Goal: Task Accomplishment & Management: Manage account settings

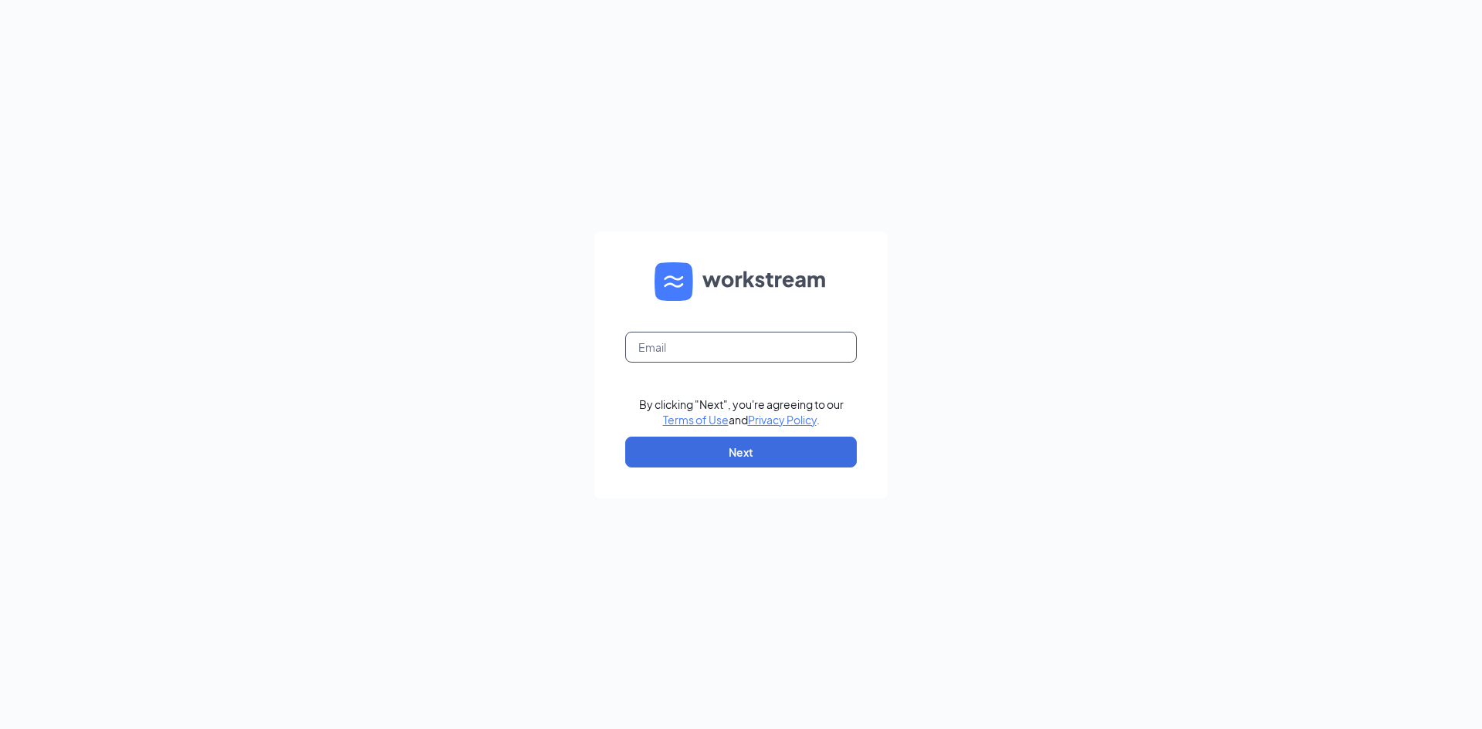
click at [692, 340] on input "text" at bounding box center [741, 347] width 232 height 31
type input "[PERSON_NAME][EMAIL_ADDRESS][DOMAIN_NAME]"
click at [715, 465] on button "Next" at bounding box center [741, 452] width 232 height 31
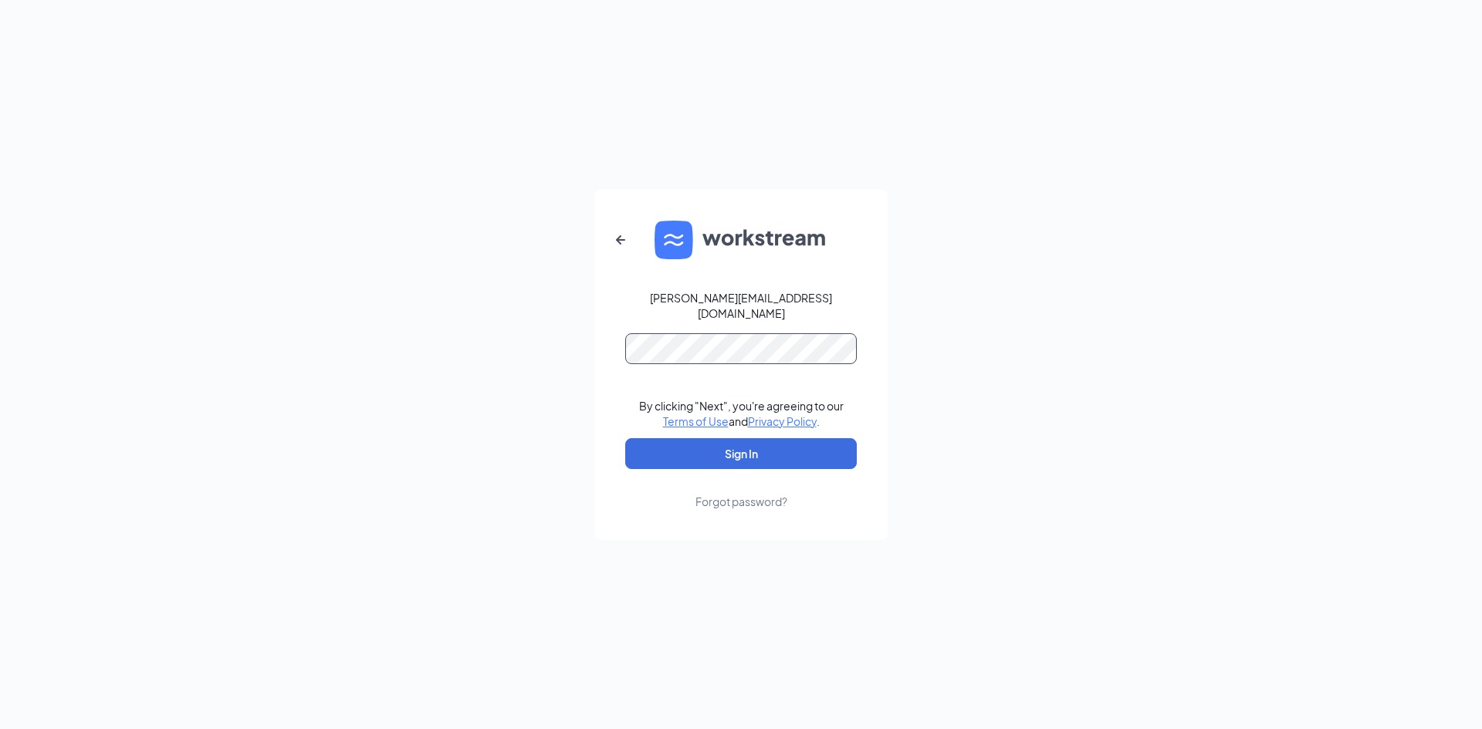
click at [625, 438] on button "Sign In" at bounding box center [741, 453] width 232 height 31
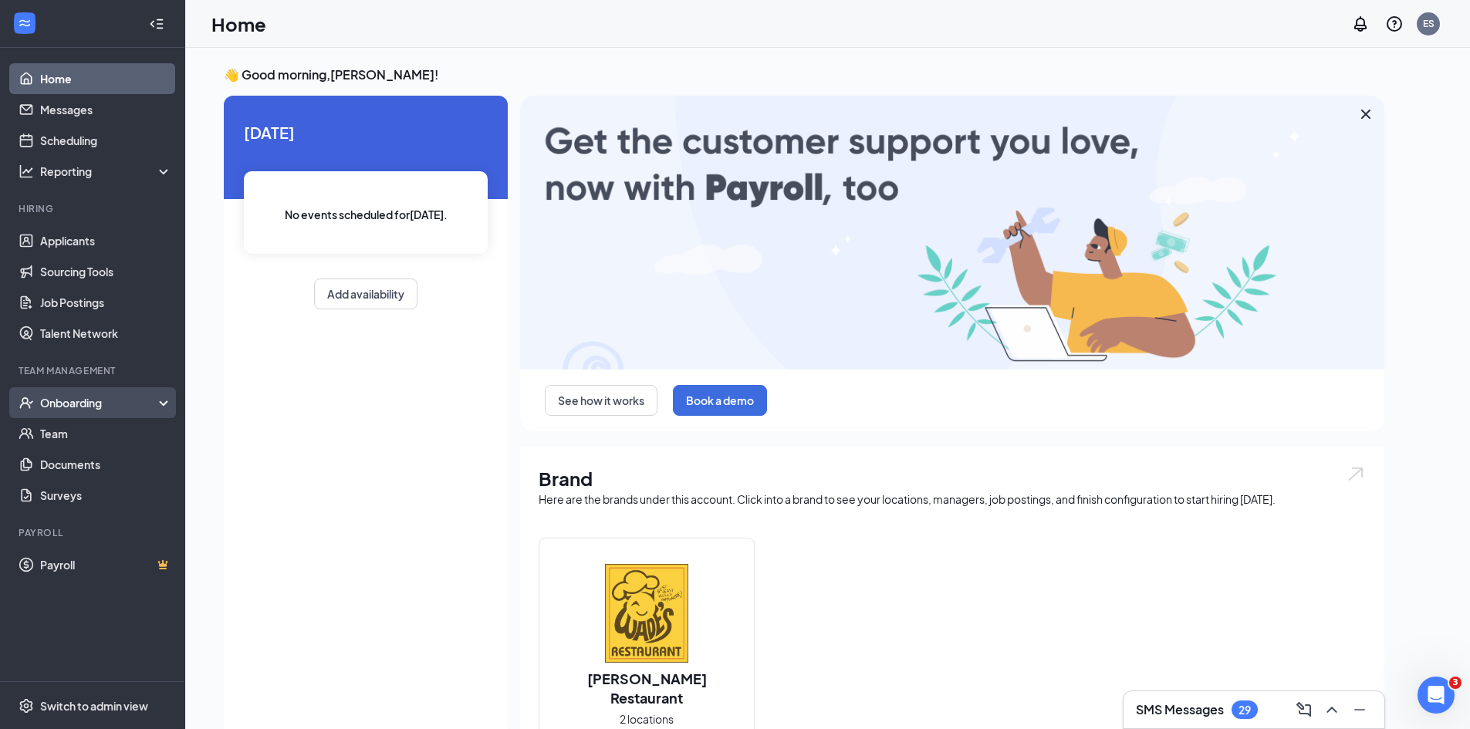
click at [79, 404] on div "Onboarding" at bounding box center [99, 402] width 119 height 15
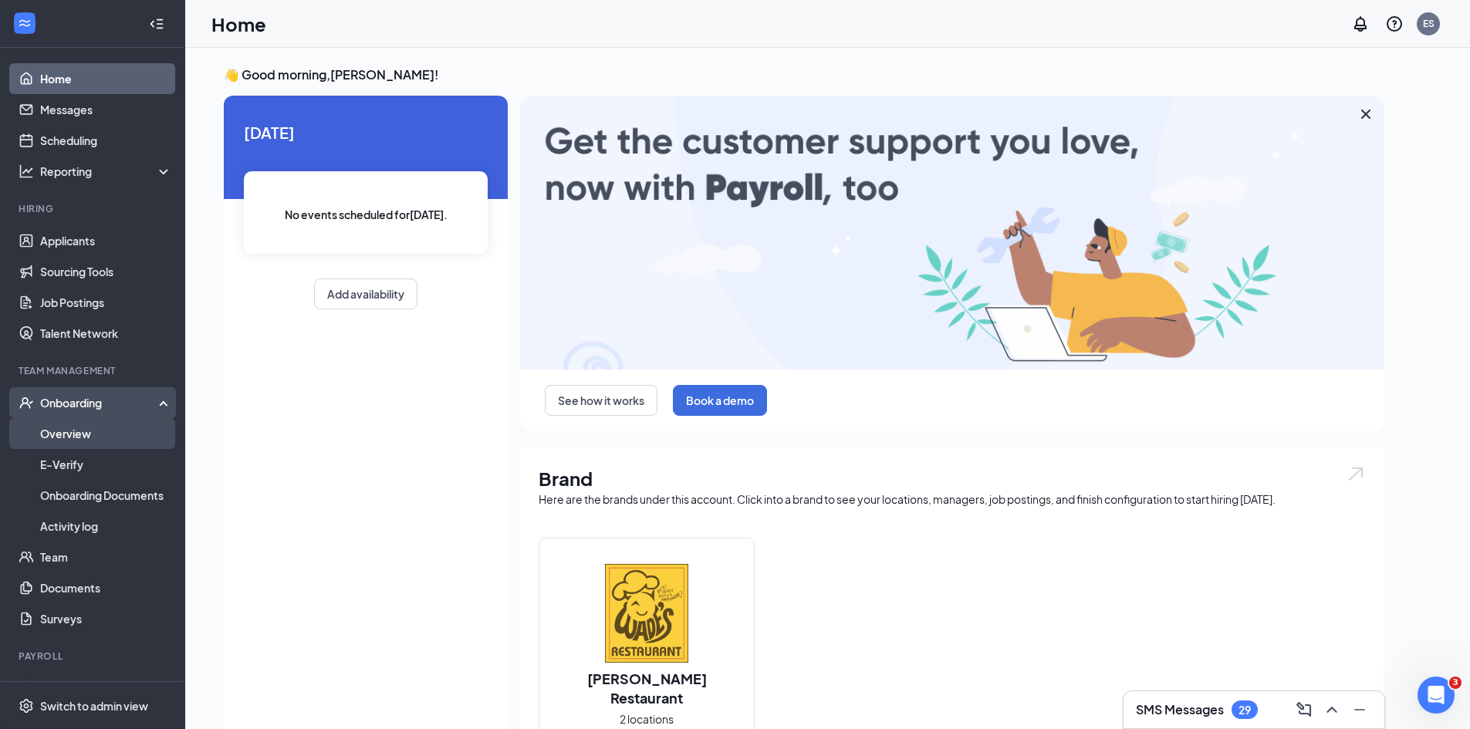
click at [76, 435] on link "Overview" at bounding box center [106, 433] width 132 height 31
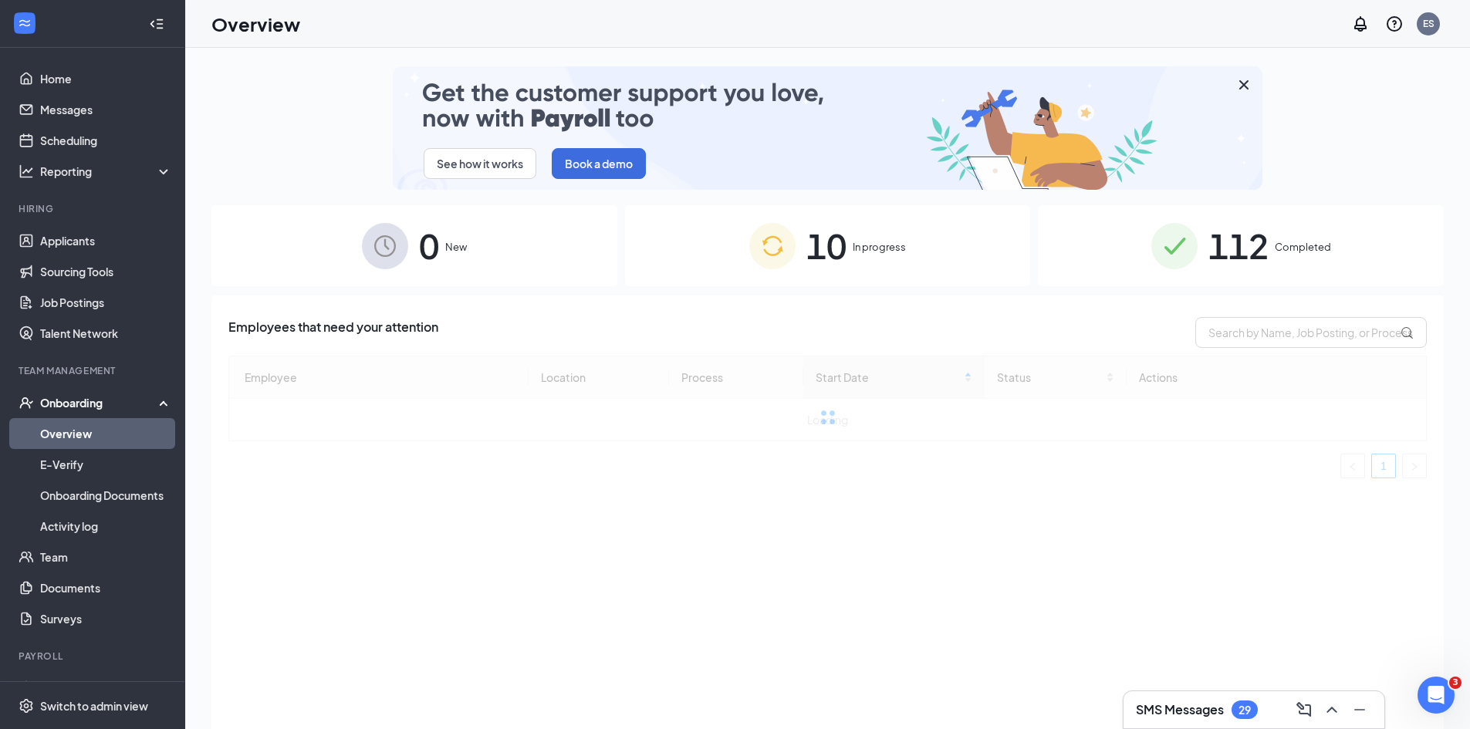
click at [870, 245] on span "In progress" at bounding box center [879, 246] width 53 height 15
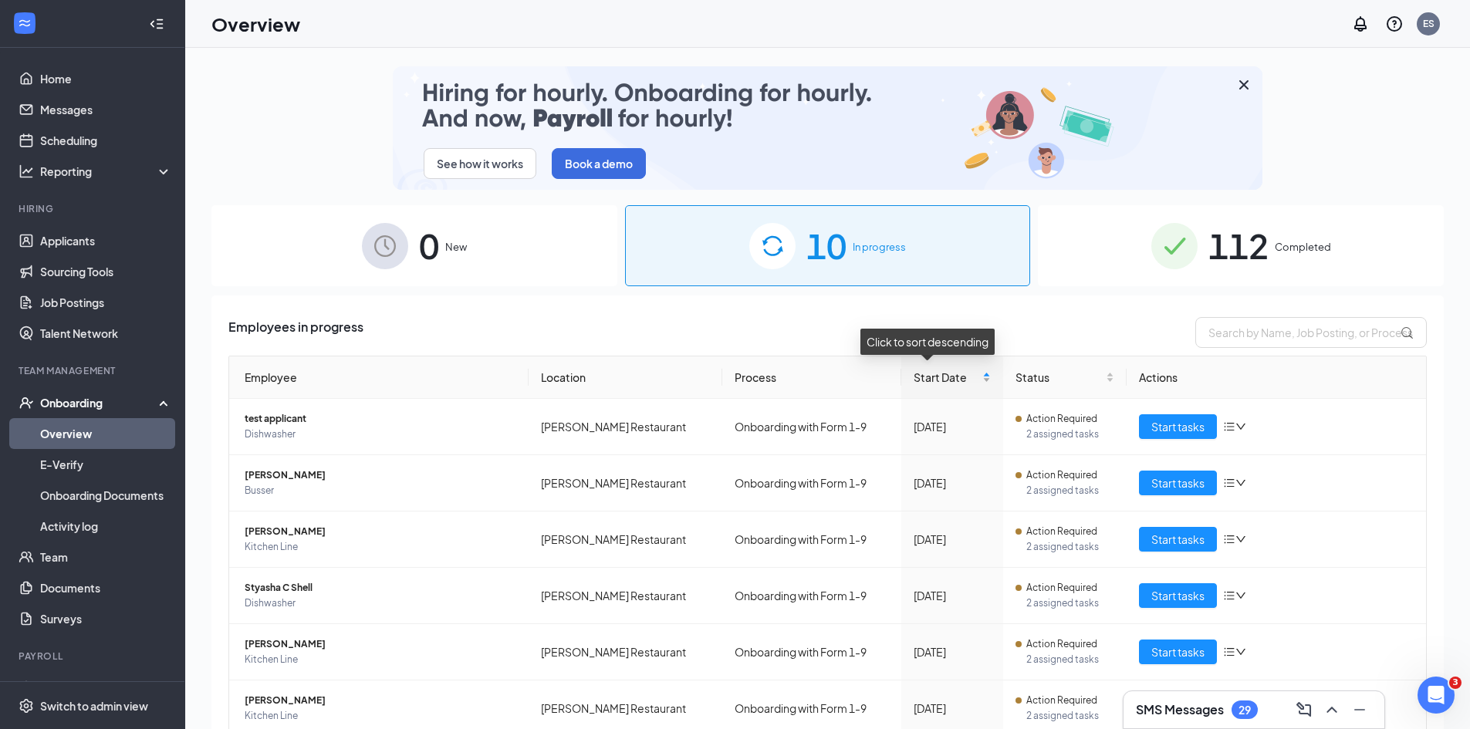
click at [918, 375] on span "Start Date" at bounding box center [947, 377] width 66 height 17
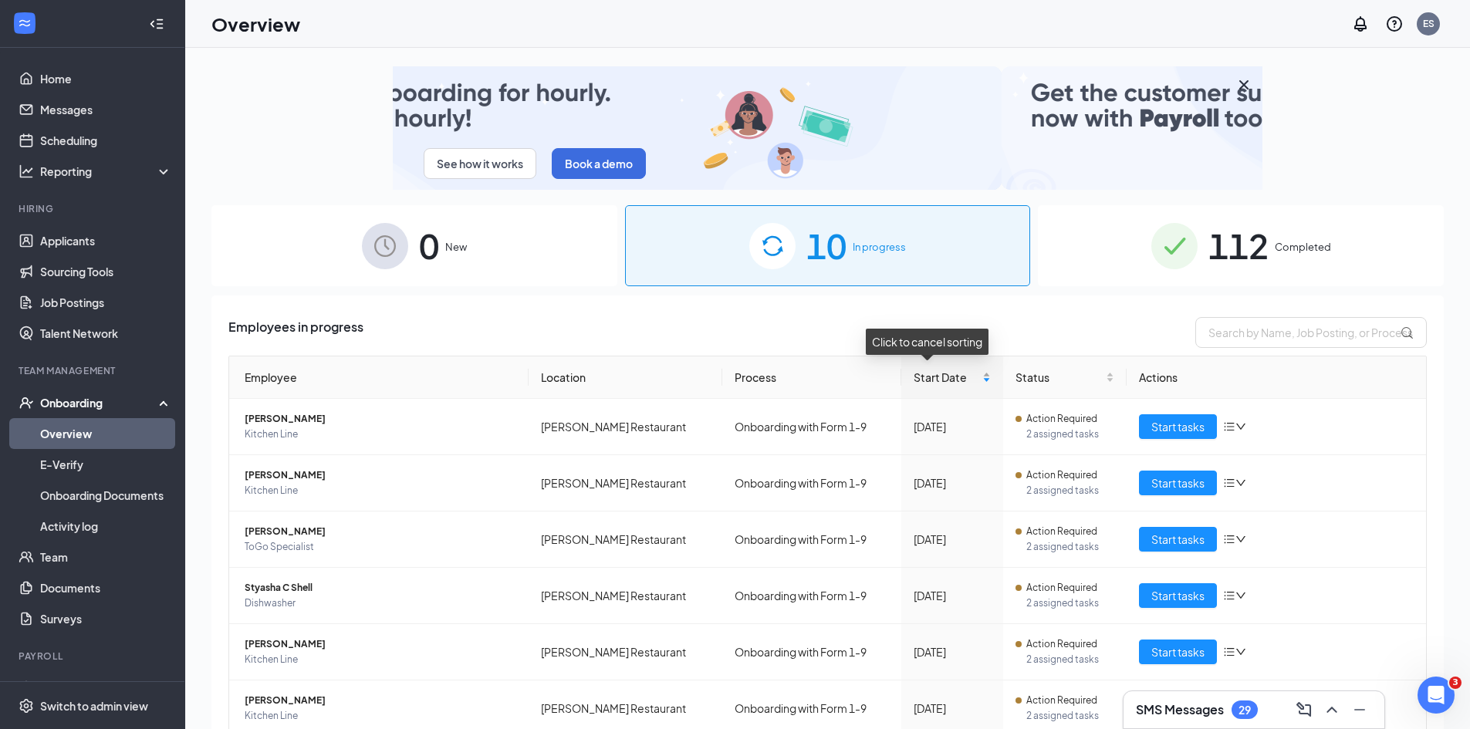
click at [918, 375] on span "Start Date" at bounding box center [947, 377] width 66 height 17
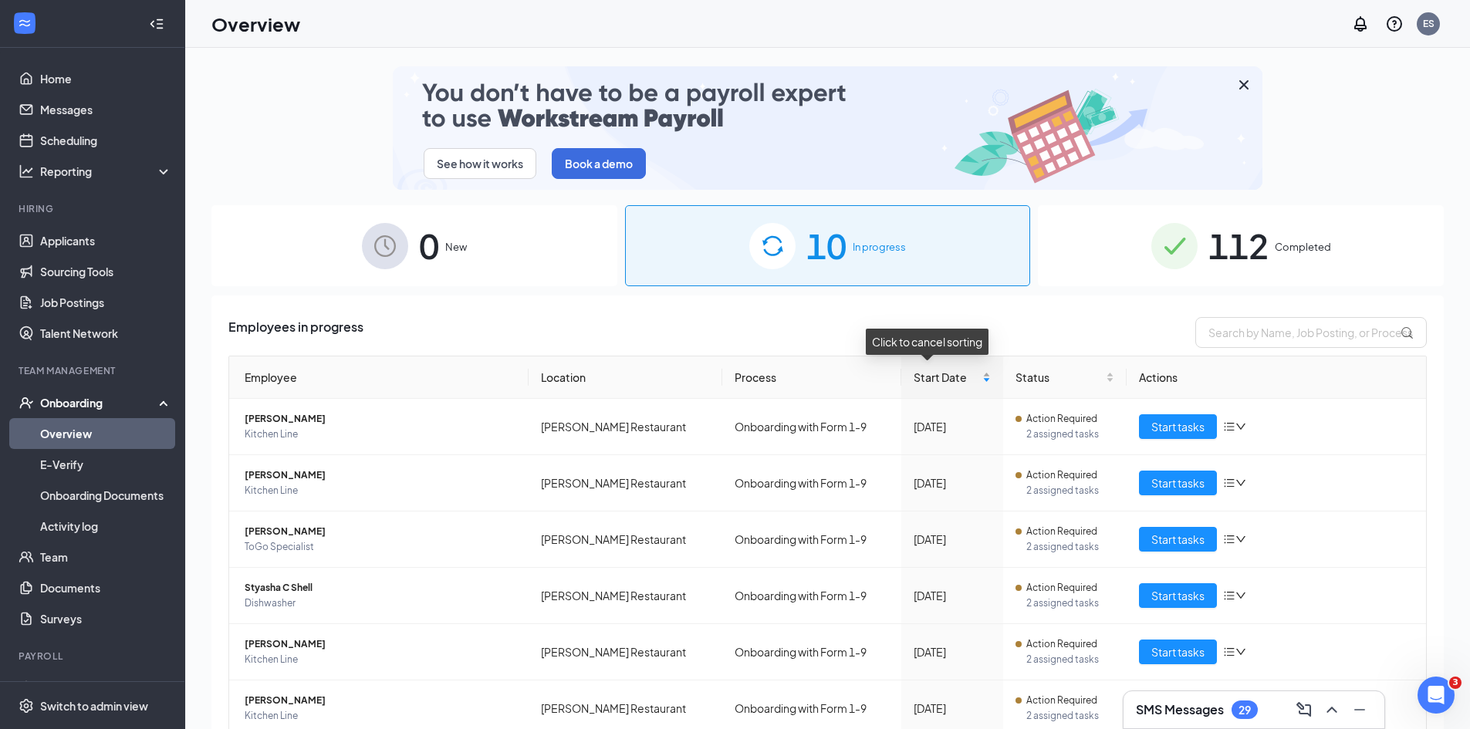
click at [918, 374] on span "Start Date" at bounding box center [947, 377] width 66 height 17
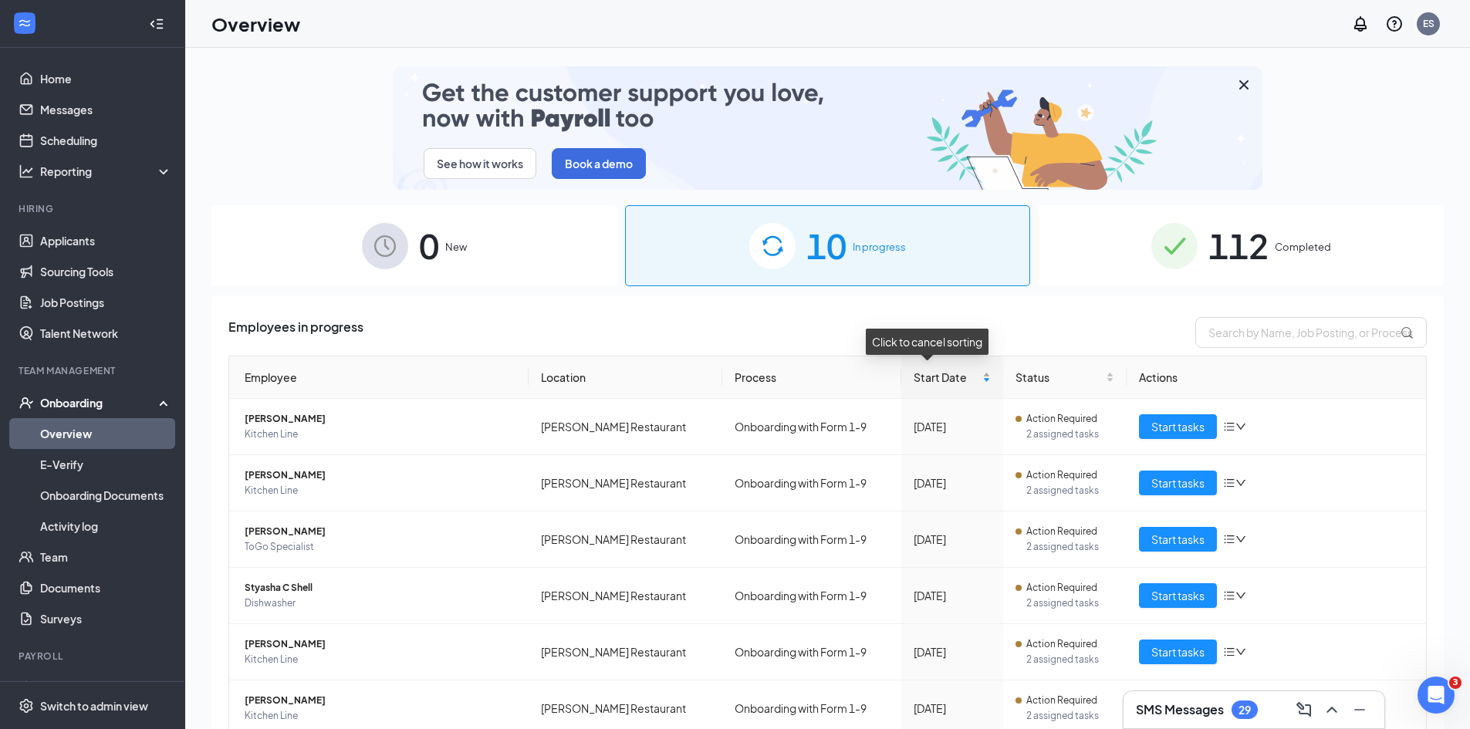
click at [971, 379] on div "Start Date" at bounding box center [952, 377] width 77 height 17
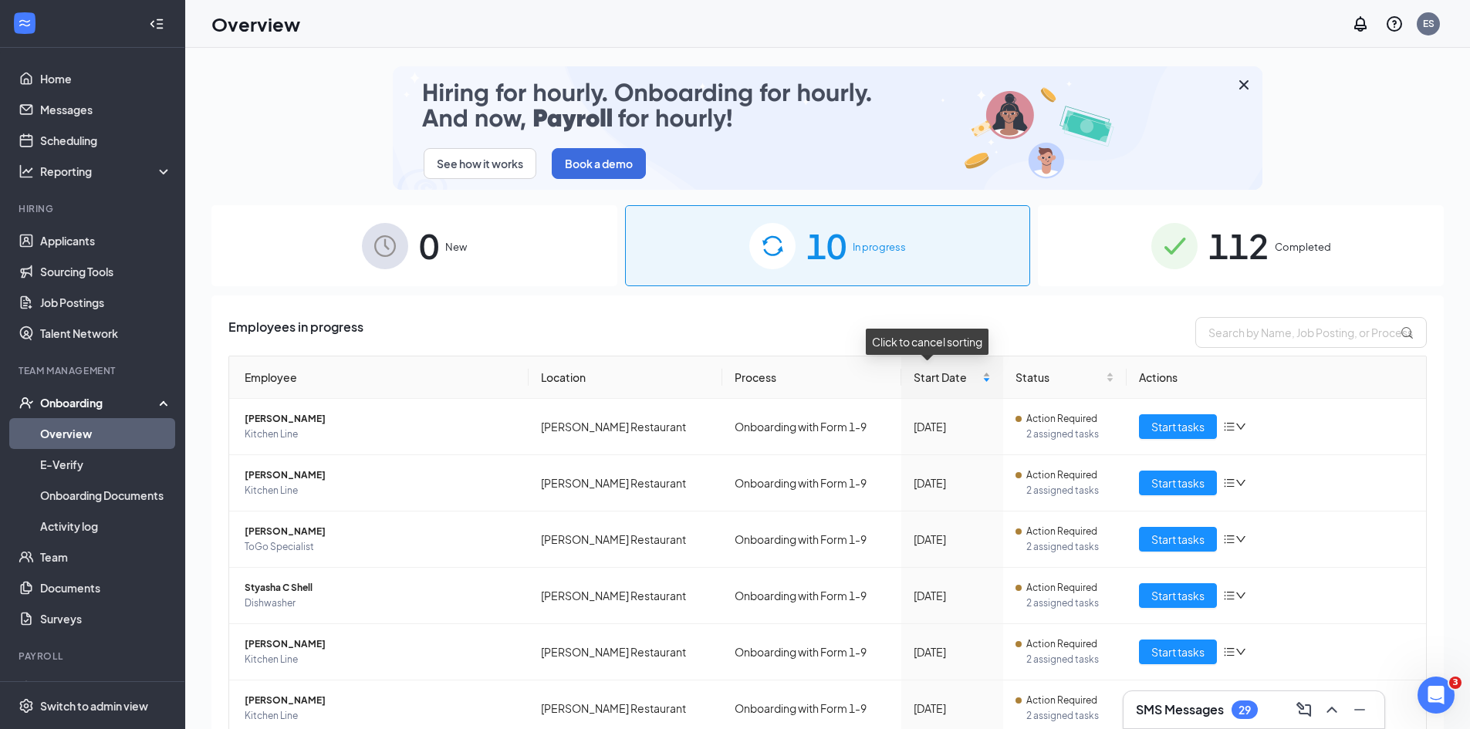
click at [967, 379] on div "Start Date" at bounding box center [952, 377] width 77 height 17
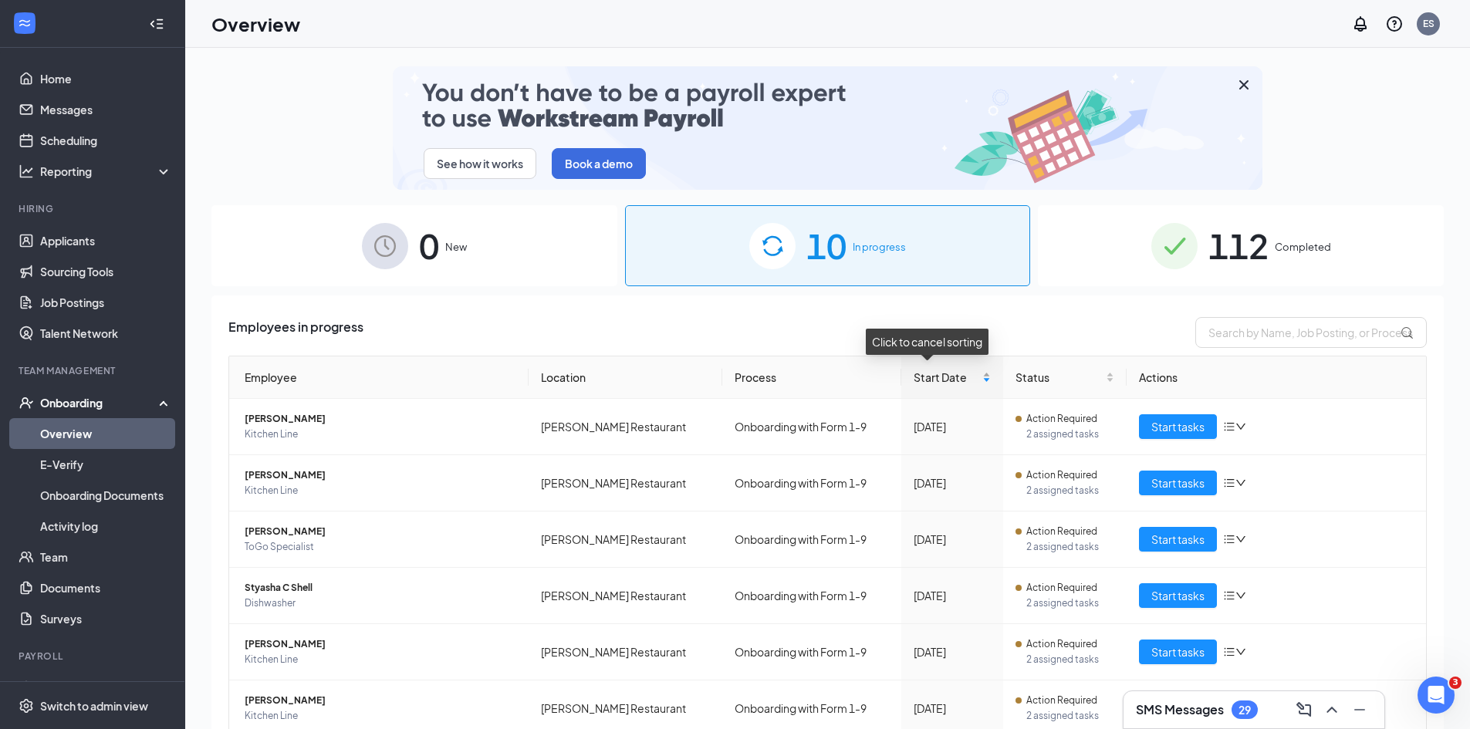
click at [967, 372] on div "Start Date" at bounding box center [952, 377] width 77 height 17
click at [928, 379] on span "Start Date" at bounding box center [947, 377] width 66 height 17
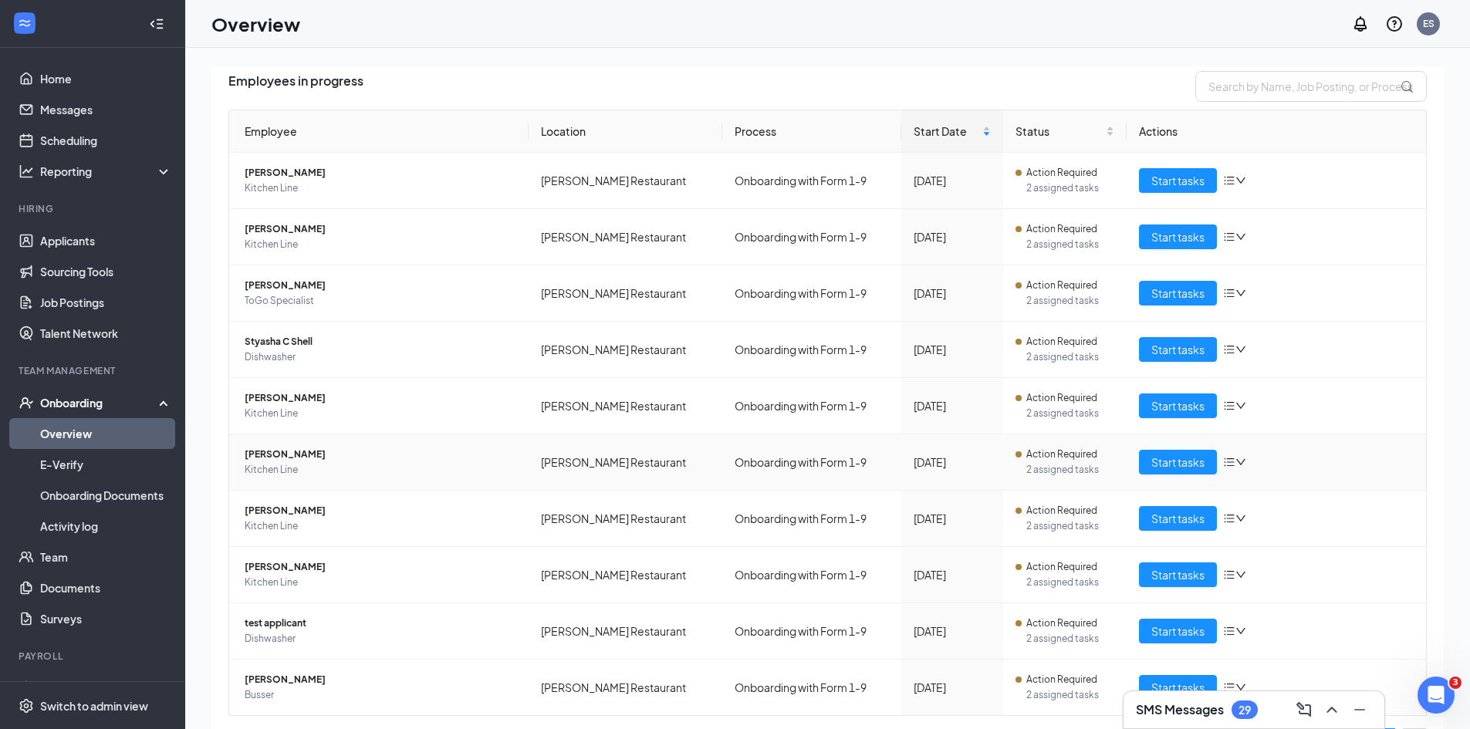
scroll to position [209, 0]
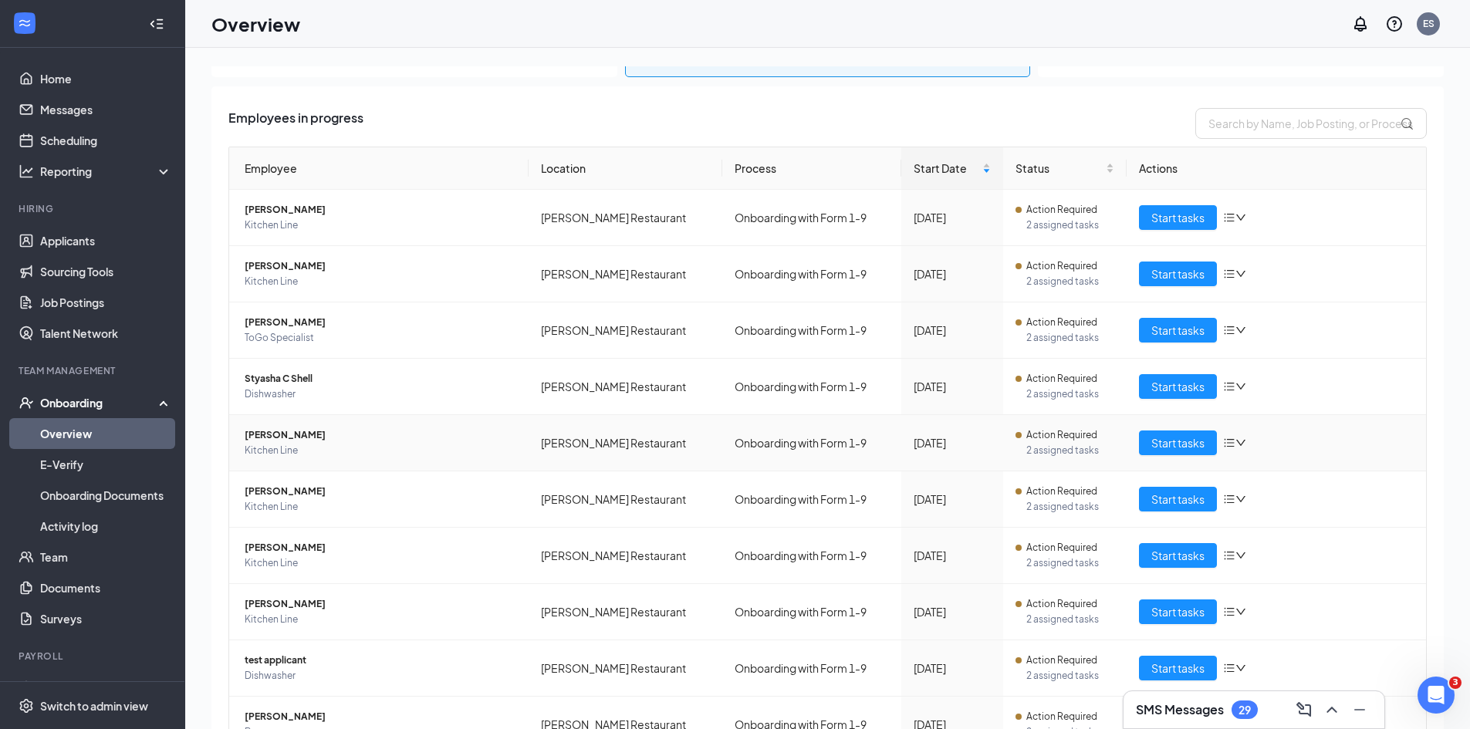
click at [291, 434] on span "[PERSON_NAME]" at bounding box center [381, 435] width 272 height 15
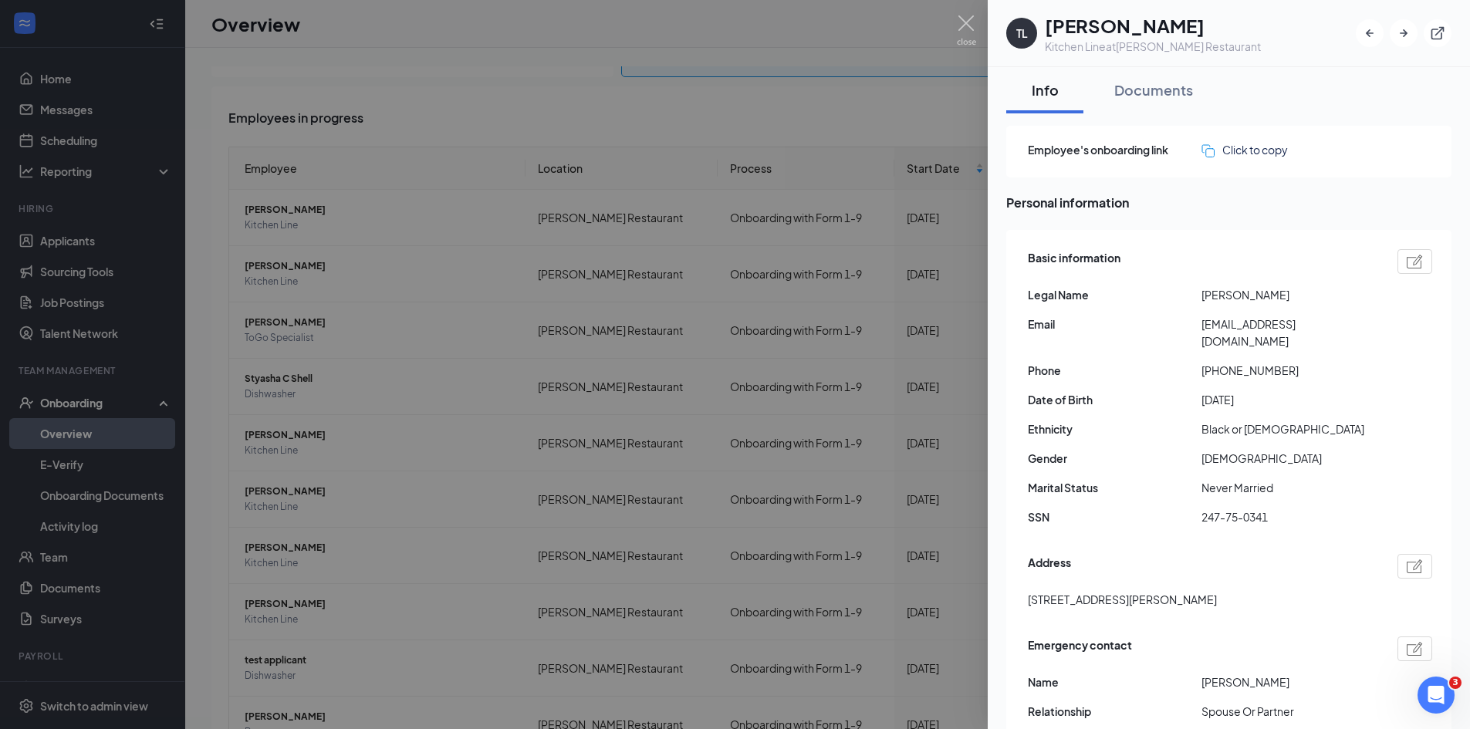
click at [370, 572] on div at bounding box center [735, 364] width 1470 height 729
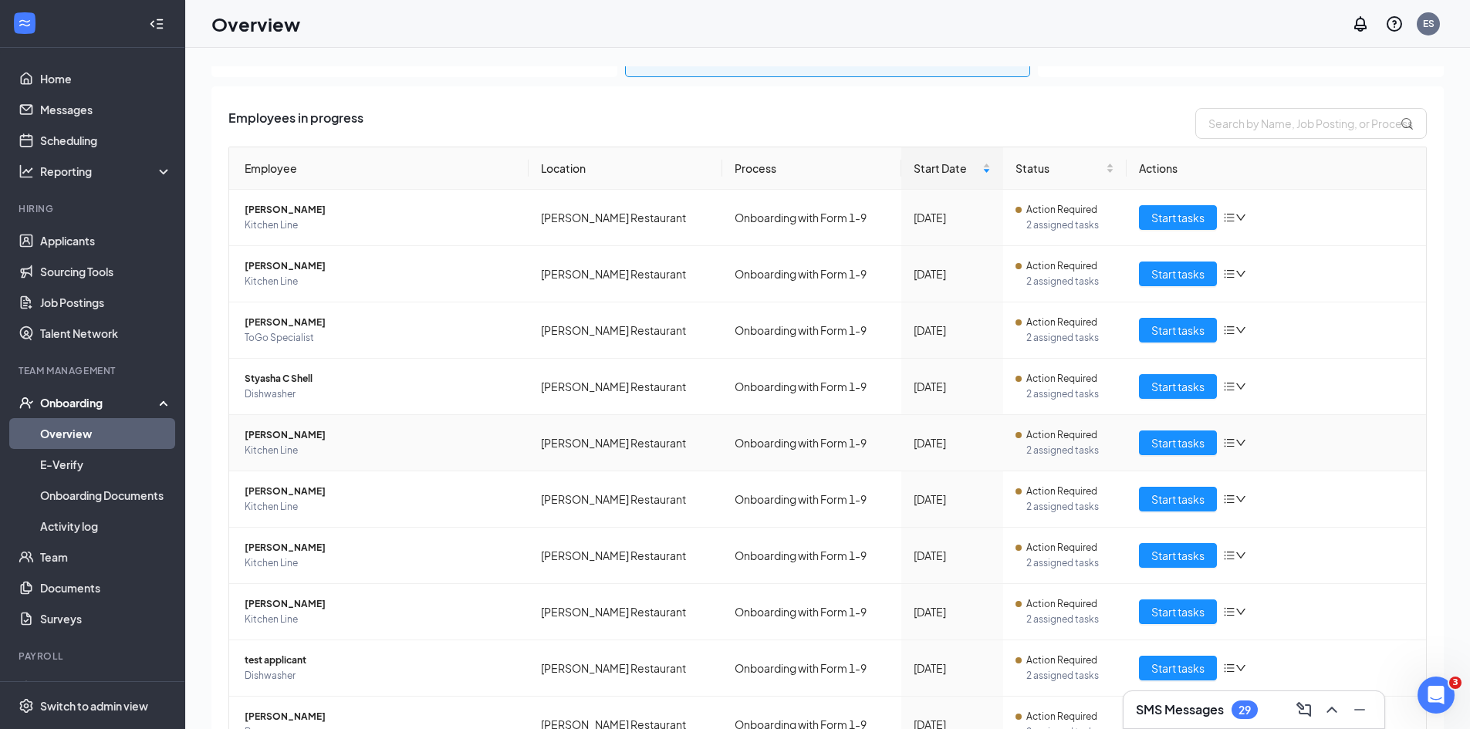
click at [300, 431] on span "[PERSON_NAME]" at bounding box center [381, 435] width 272 height 15
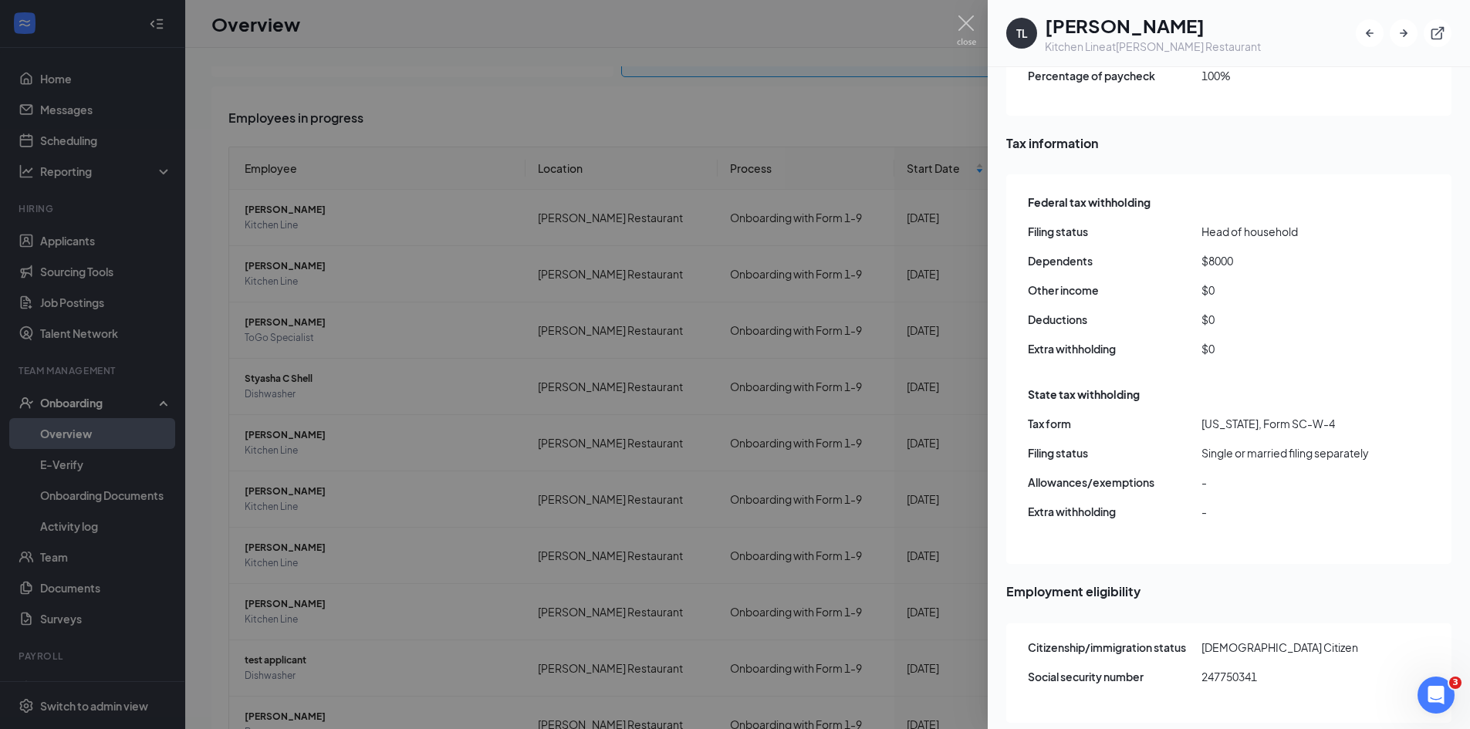
scroll to position [1389, 0]
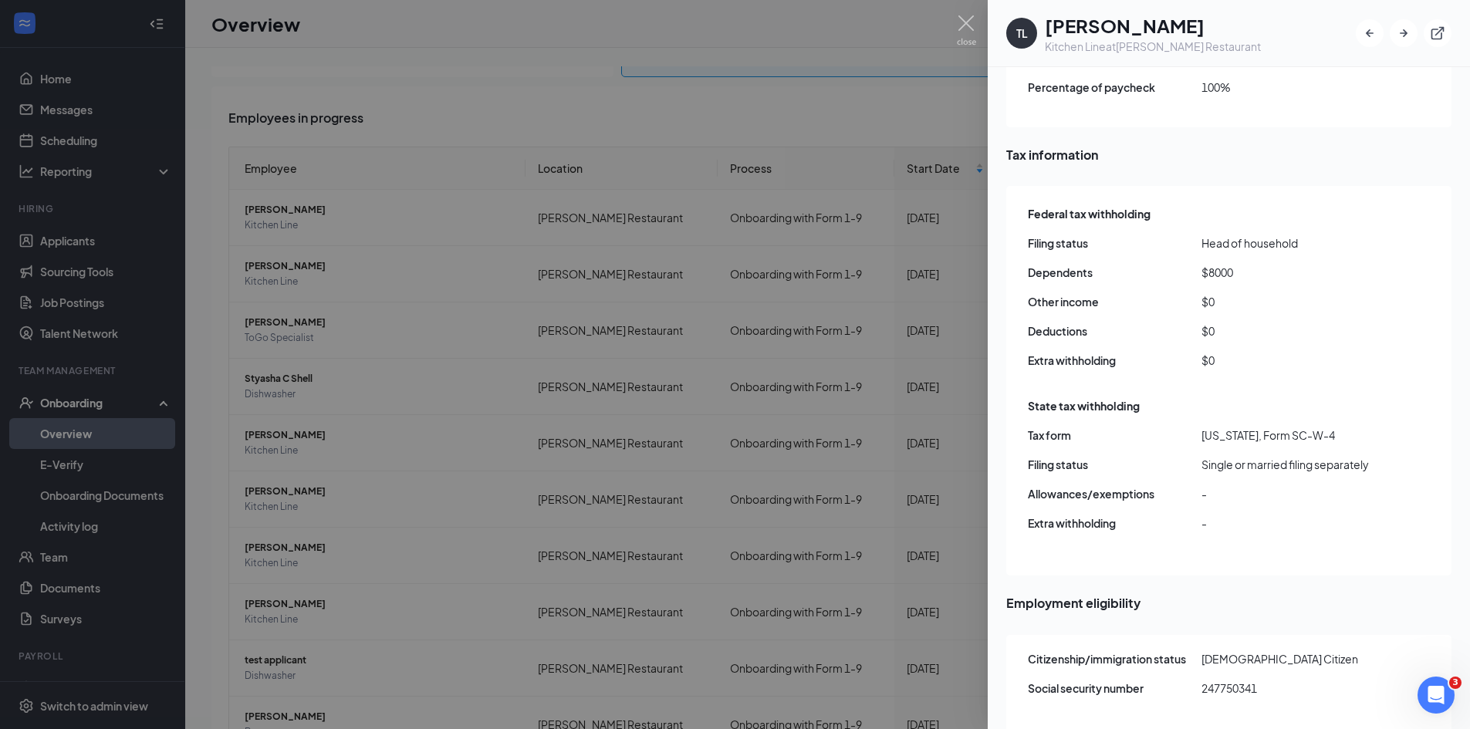
click at [437, 228] on div at bounding box center [735, 364] width 1470 height 729
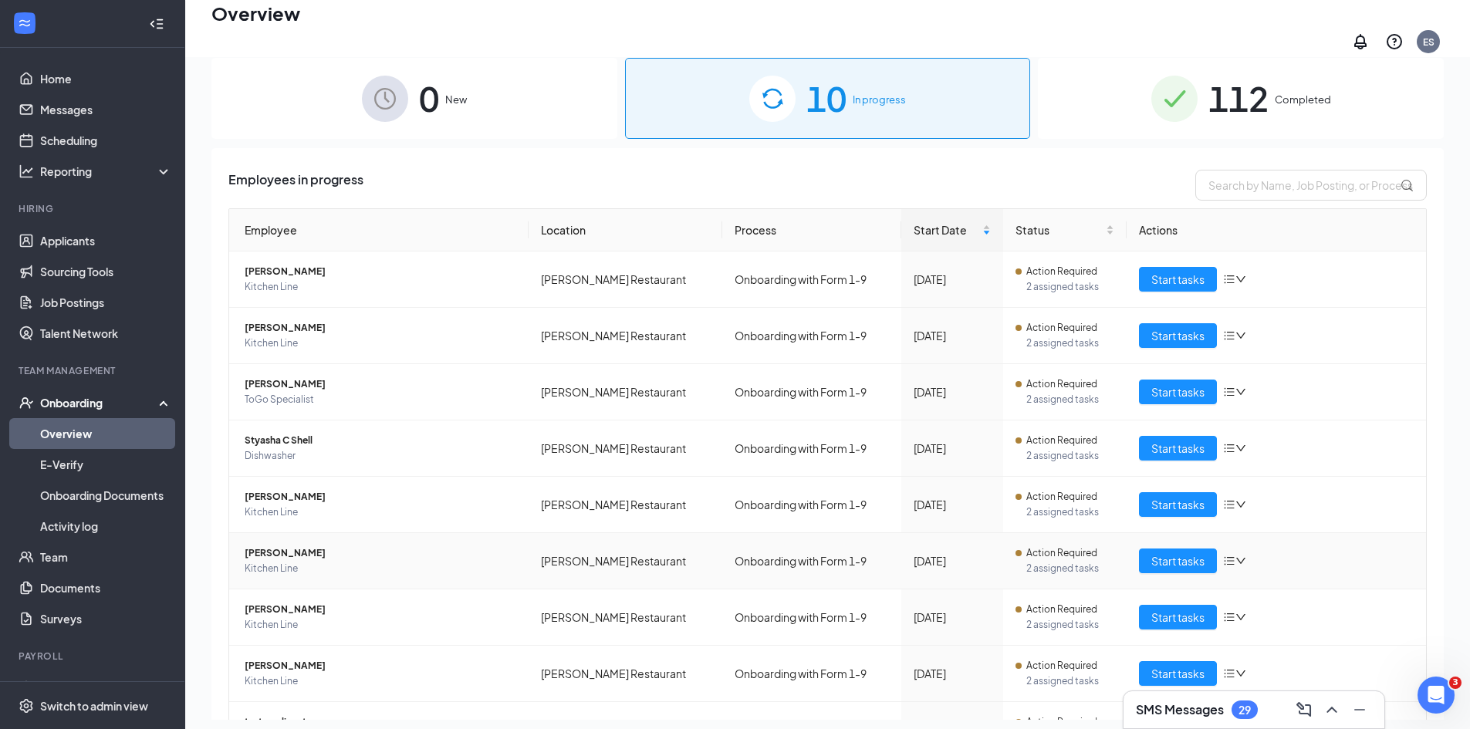
scroll to position [55, 0]
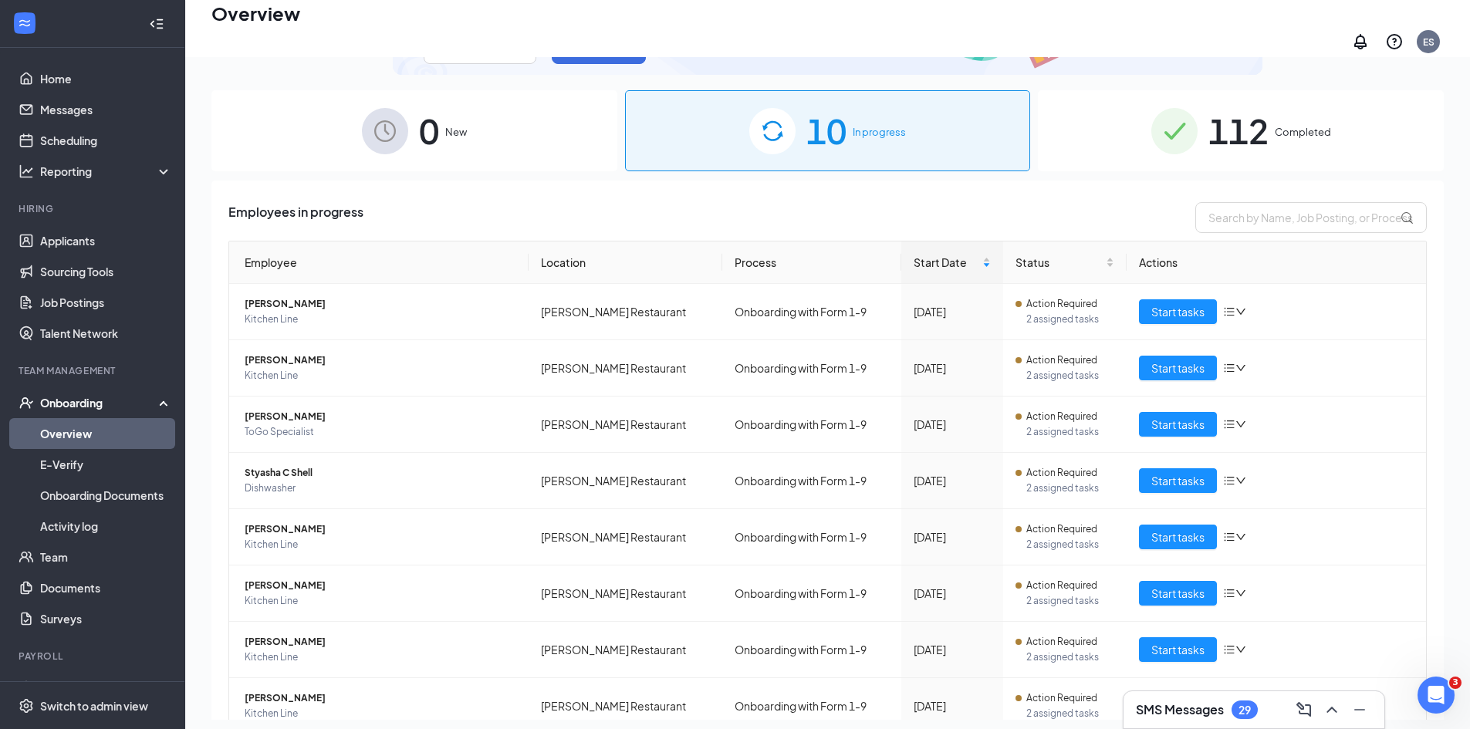
click at [1220, 121] on span "112" at bounding box center [1239, 130] width 60 height 53
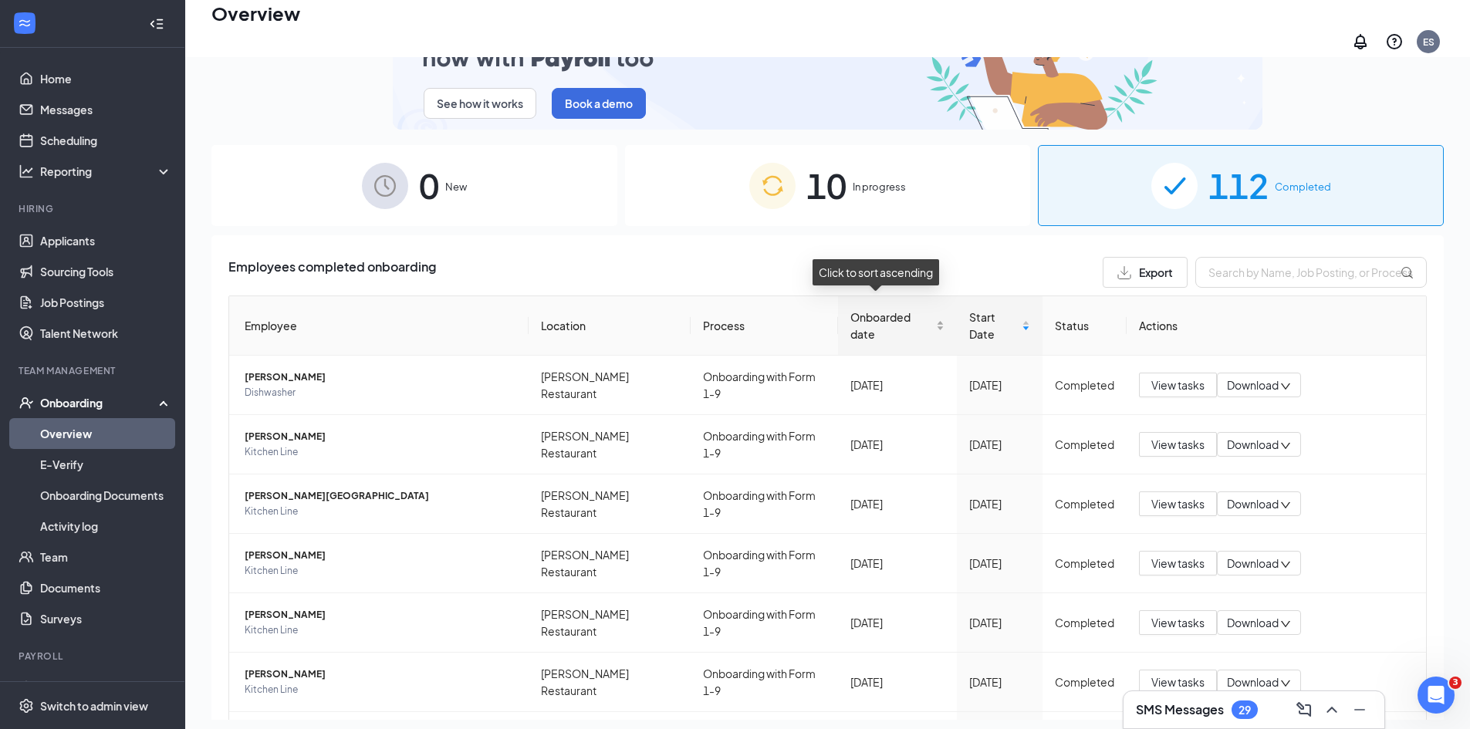
click at [922, 309] on div "Onboarded date" at bounding box center [898, 326] width 94 height 34
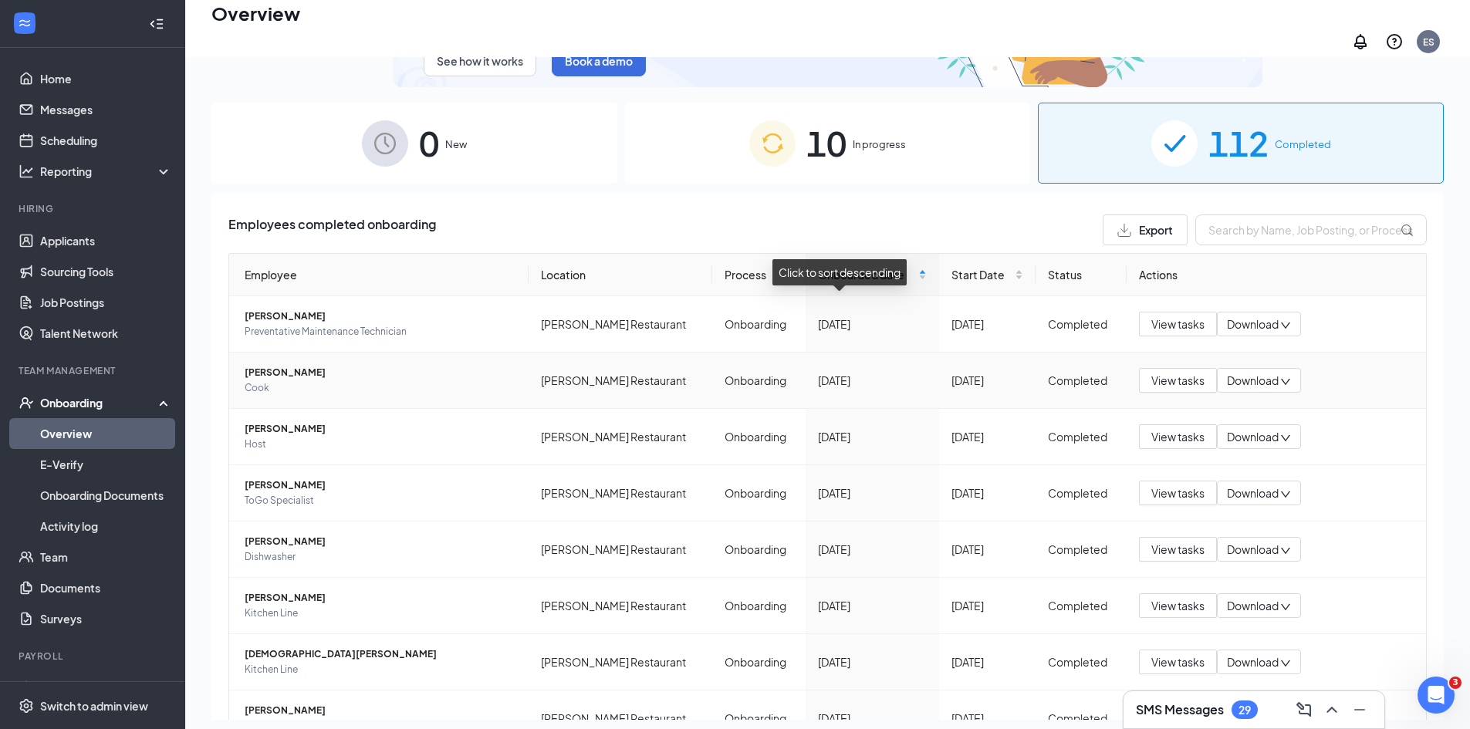
scroll to position [77, 0]
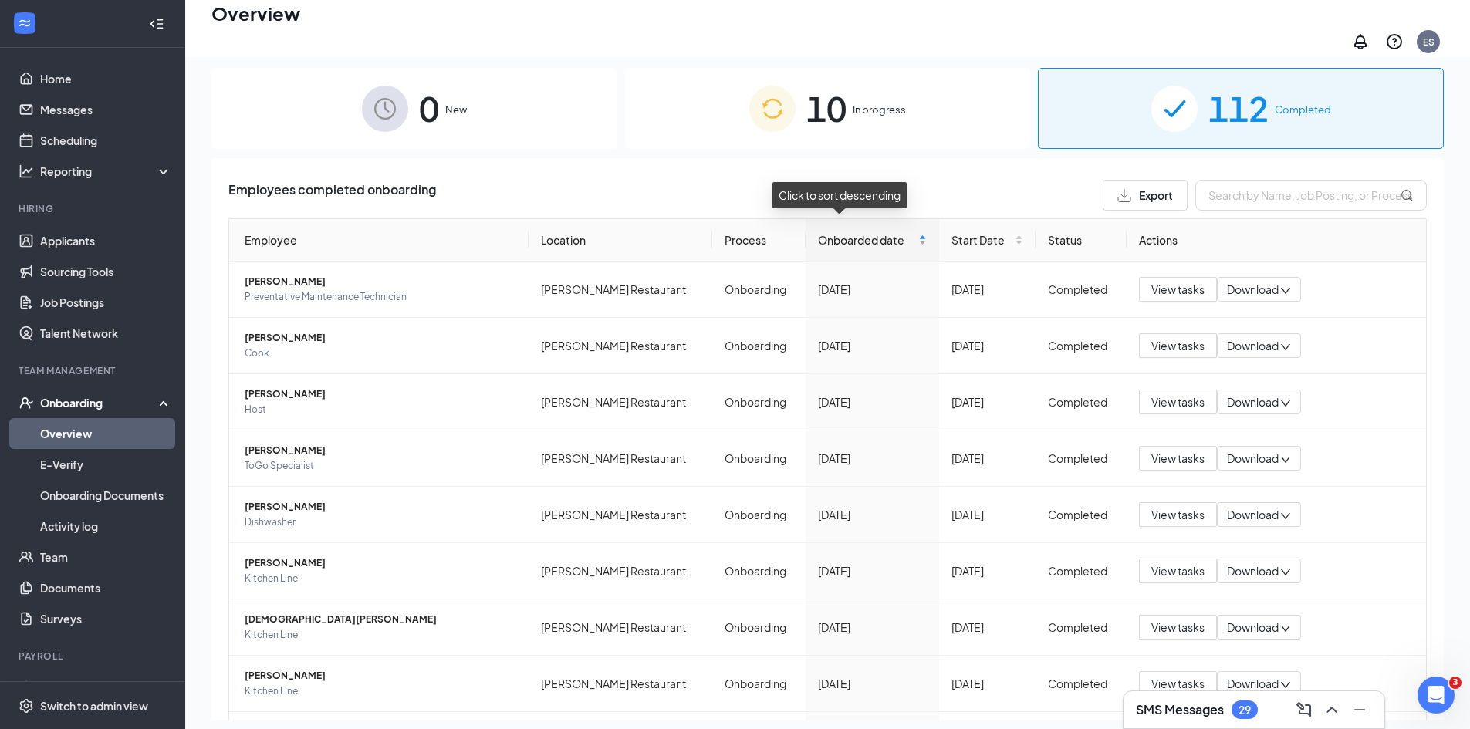
click at [894, 232] on div "Onboarded date" at bounding box center [872, 240] width 108 height 17
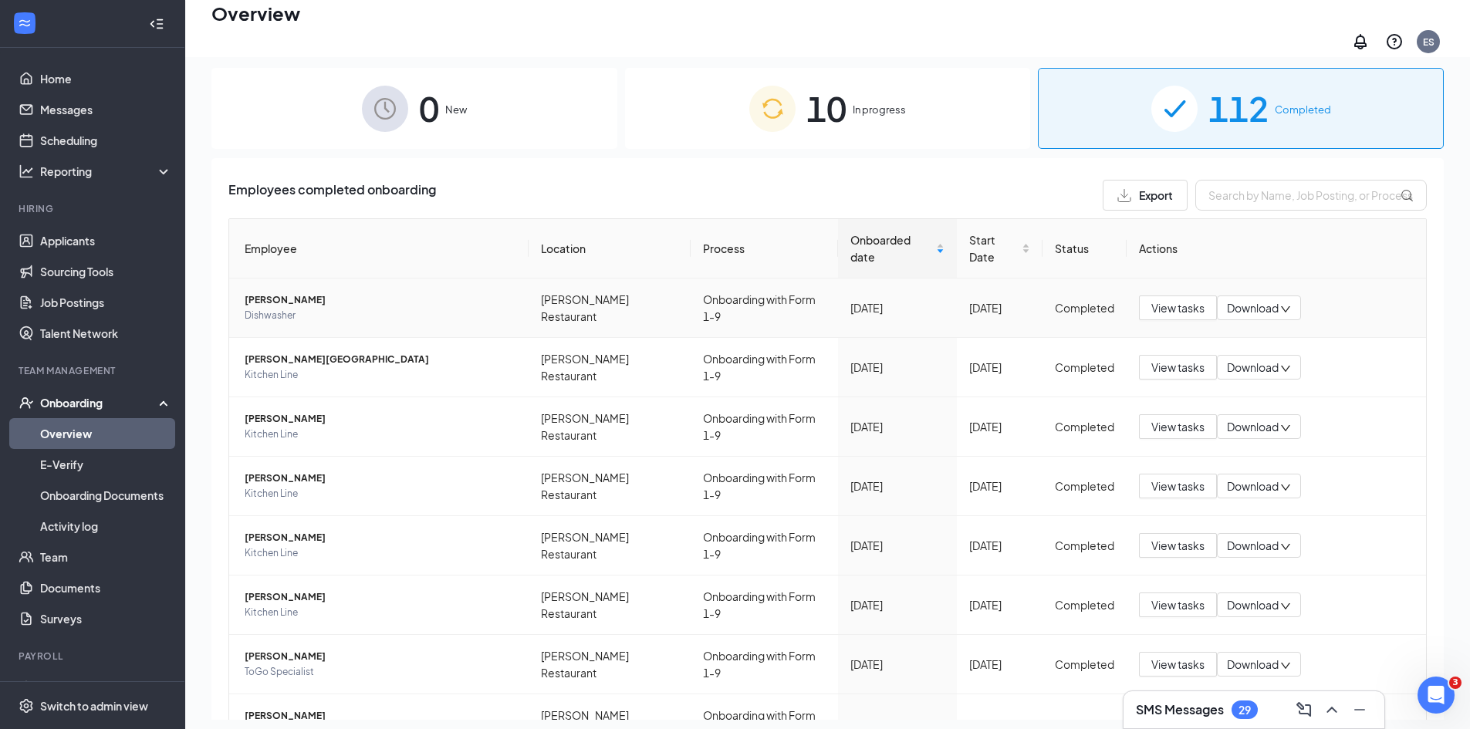
scroll to position [154, 0]
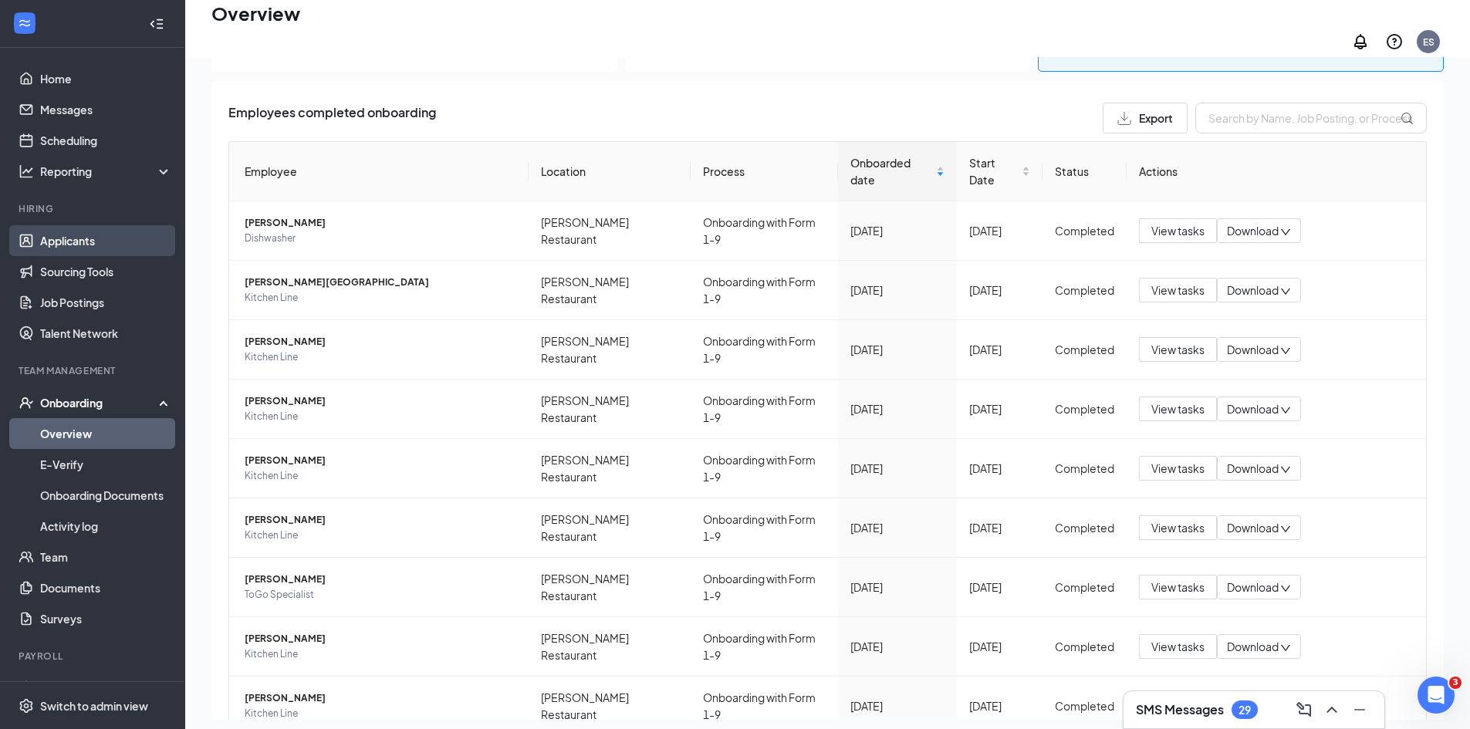
click at [62, 244] on link "Applicants" at bounding box center [106, 240] width 132 height 31
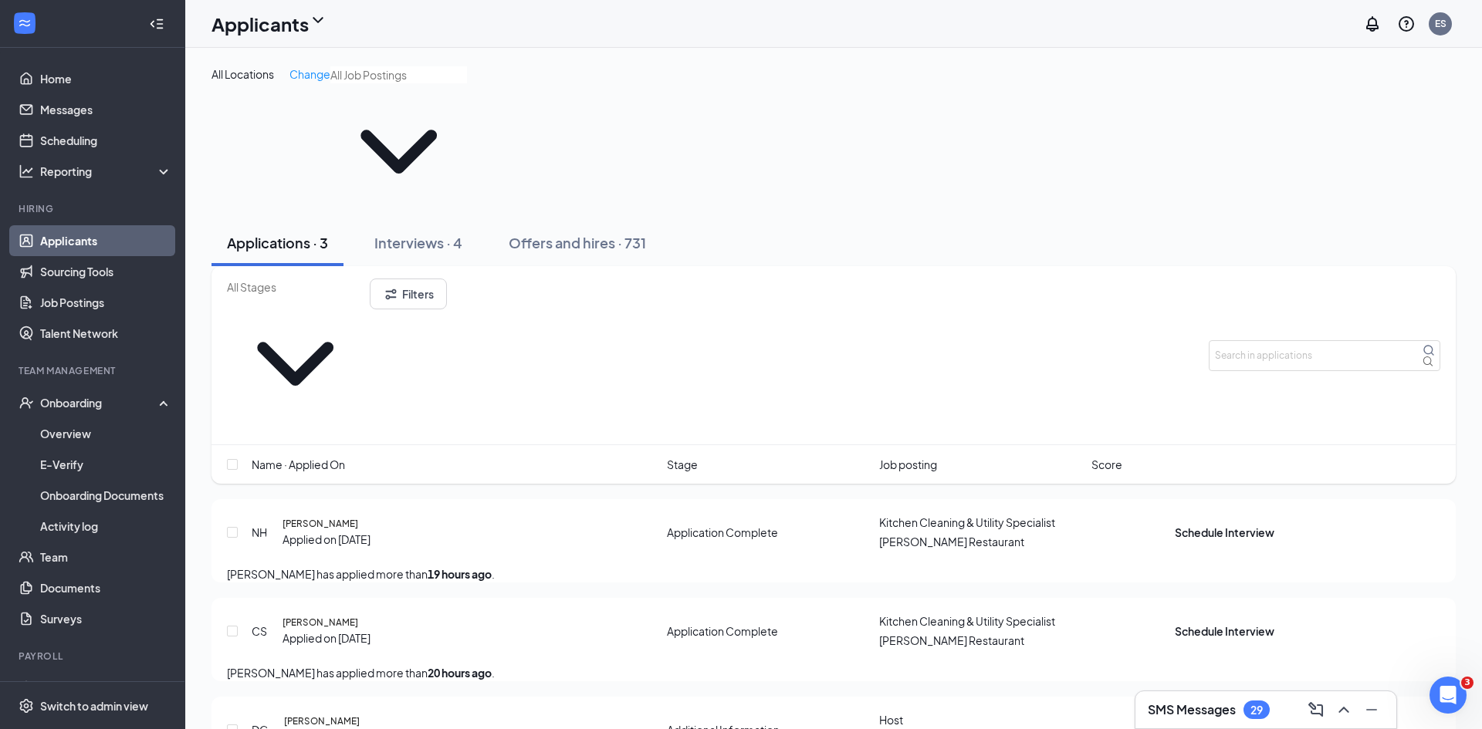
click at [274, 279] on input "text" at bounding box center [295, 287] width 137 height 17
click at [303, 323] on div "Application Complete (2)" at bounding box center [302, 331] width 125 height 17
type input "Application Complete (2)"
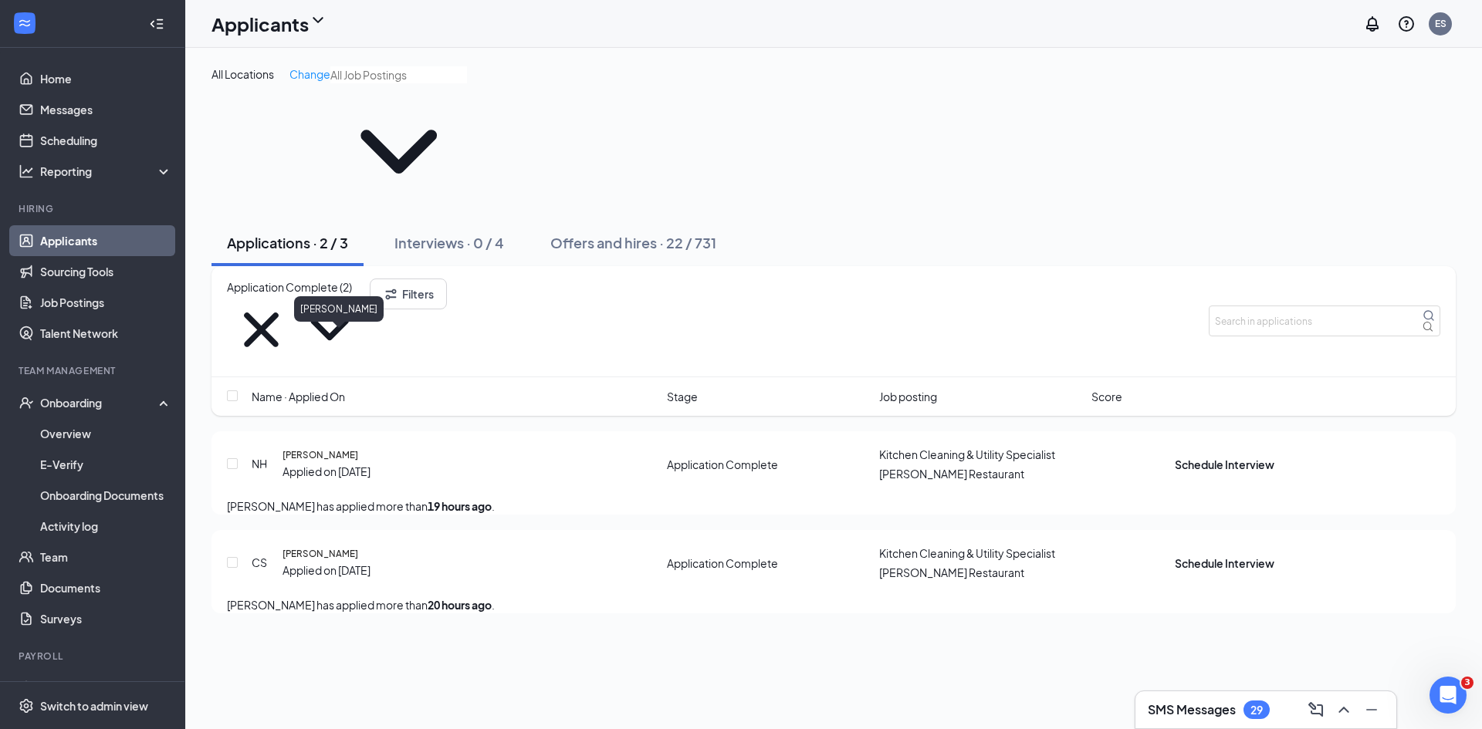
click at [311, 448] on h5 "[PERSON_NAME]" at bounding box center [320, 455] width 76 height 14
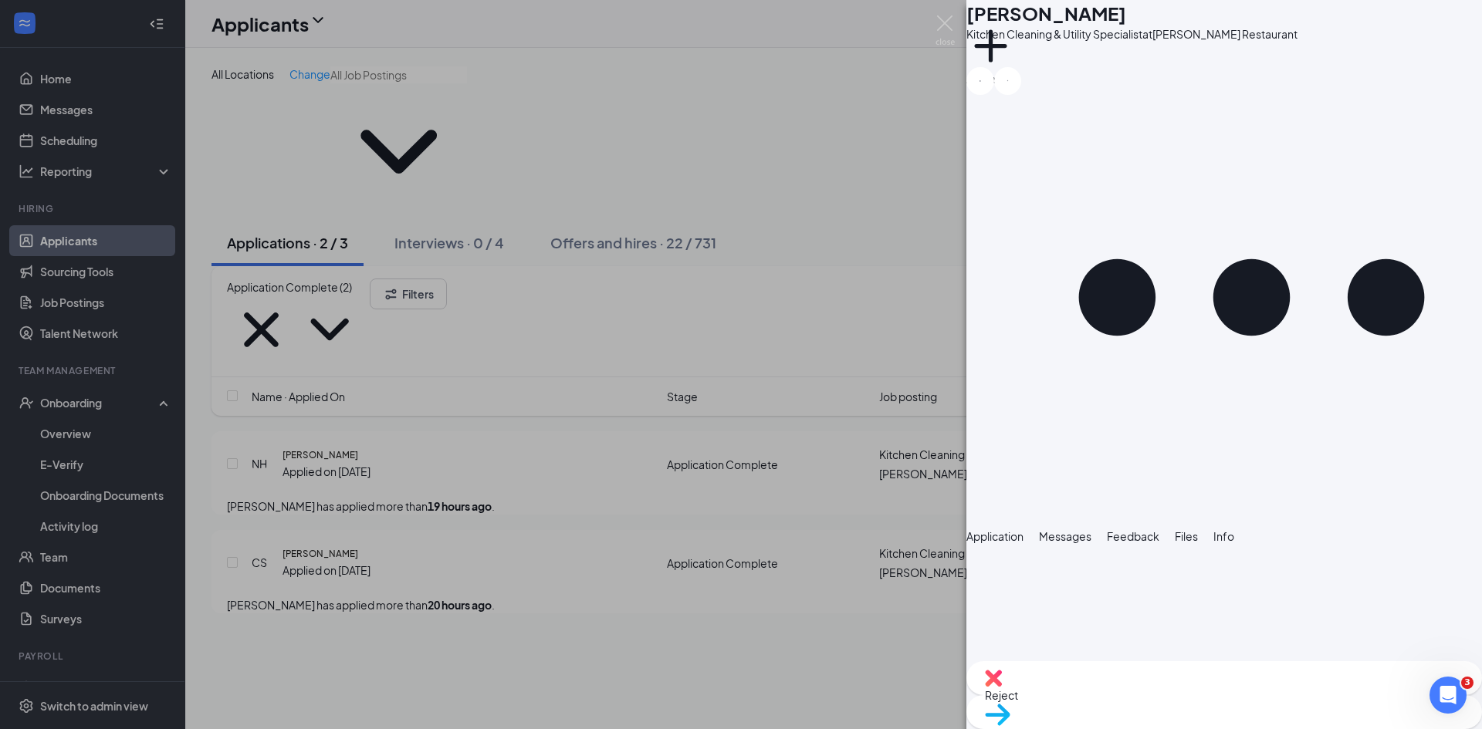
click at [1002, 529] on span "Application" at bounding box center [994, 536] width 57 height 14
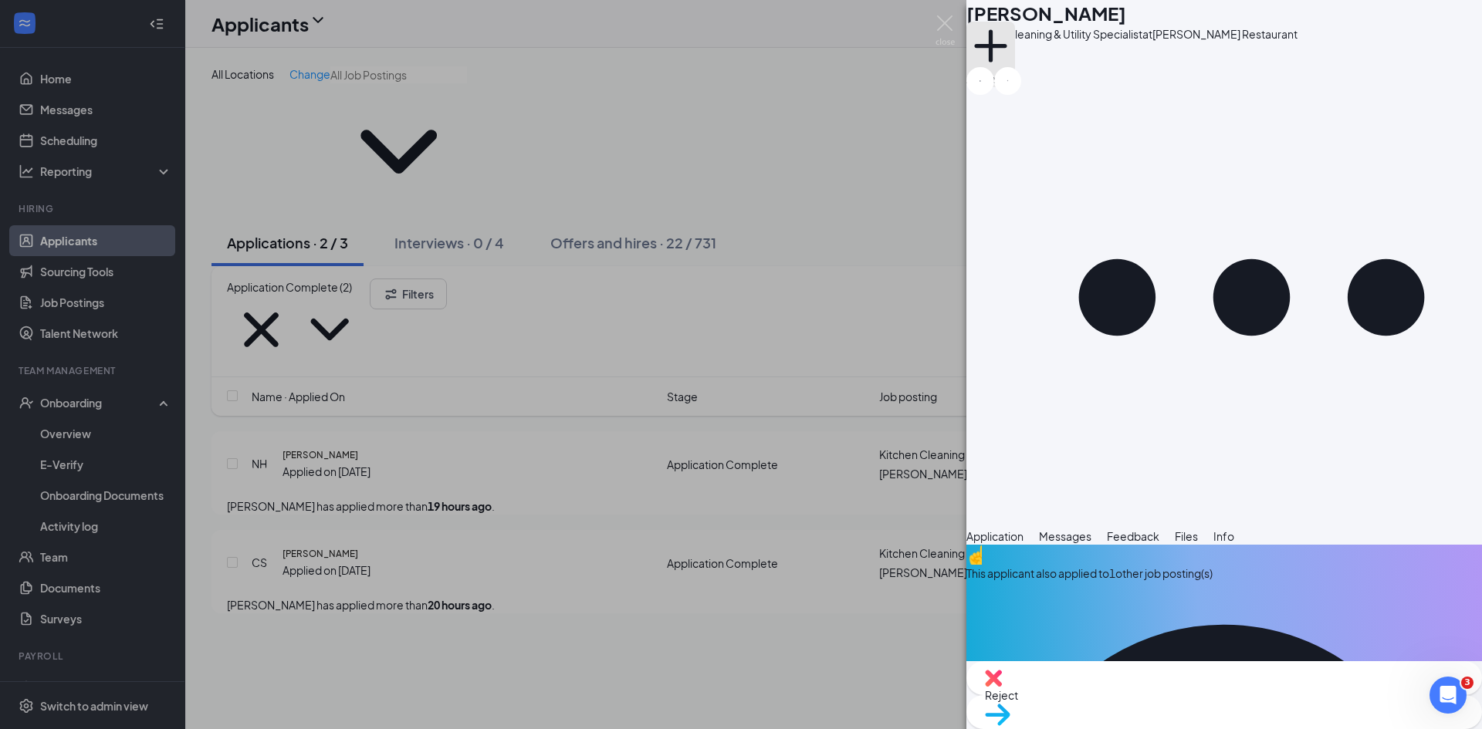
click at [1015, 65] on button "Add a tag" at bounding box center [990, 55] width 49 height 66
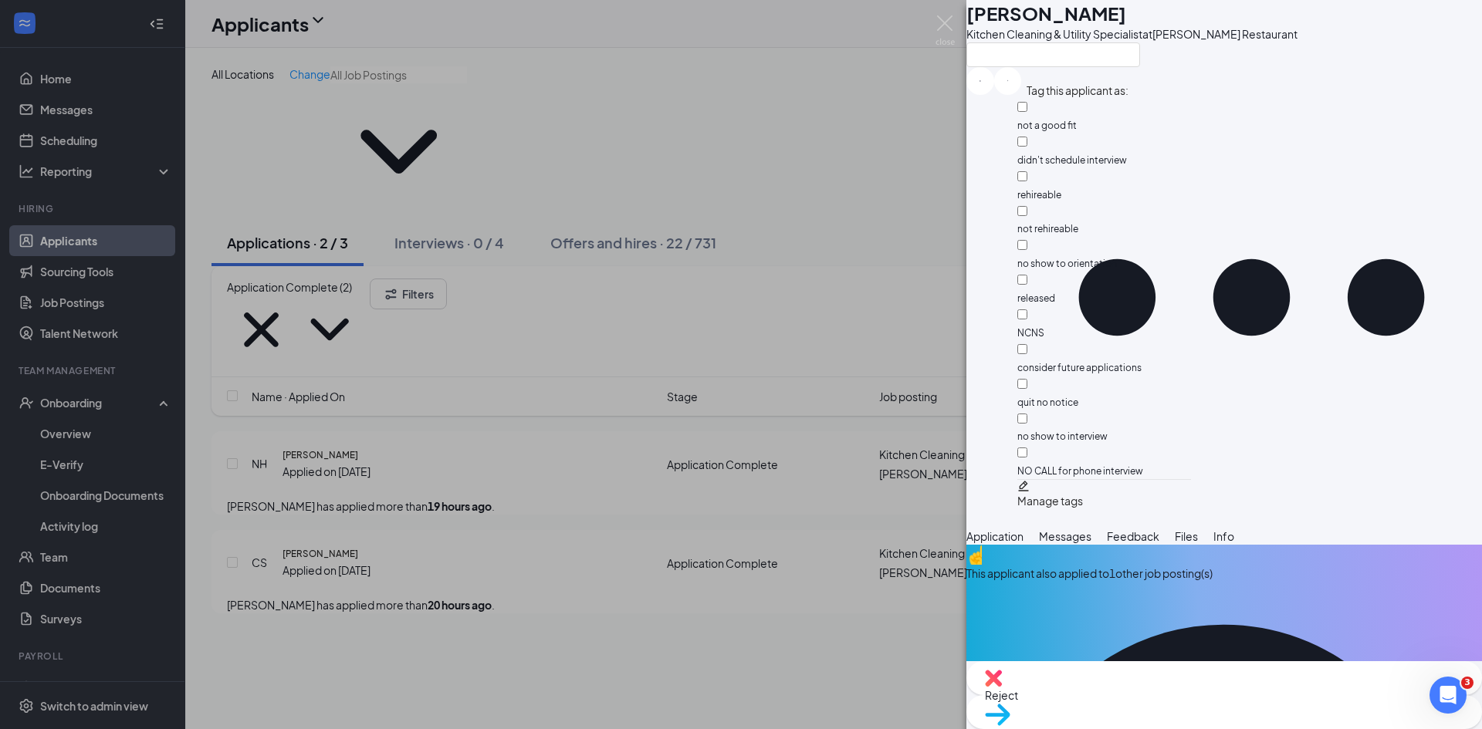
scroll to position [92, 0]
click at [1027, 448] on input "NO CALL for phone interview" at bounding box center [1022, 453] width 10 height 10
checkbox input "true"
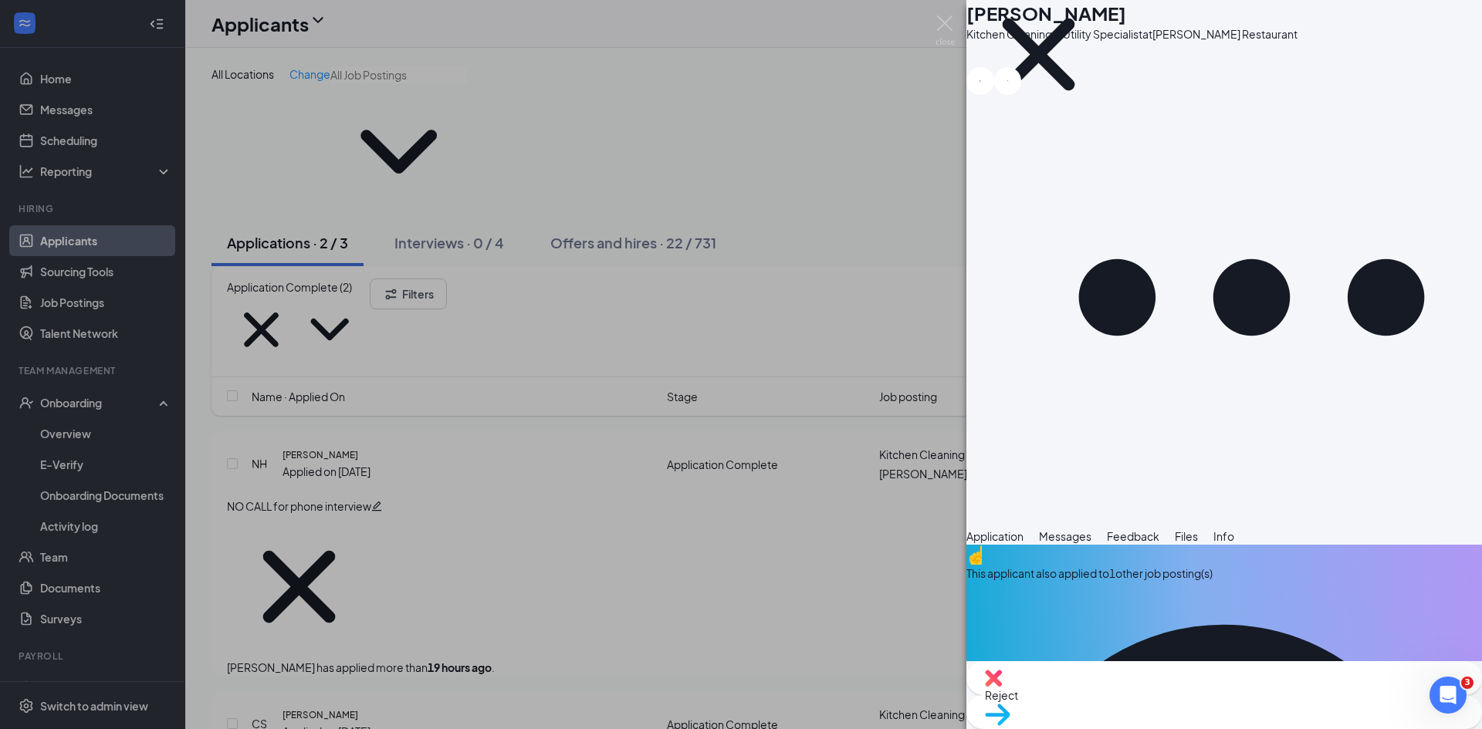
click at [1159, 529] on span "Feedback" at bounding box center [1133, 536] width 52 height 14
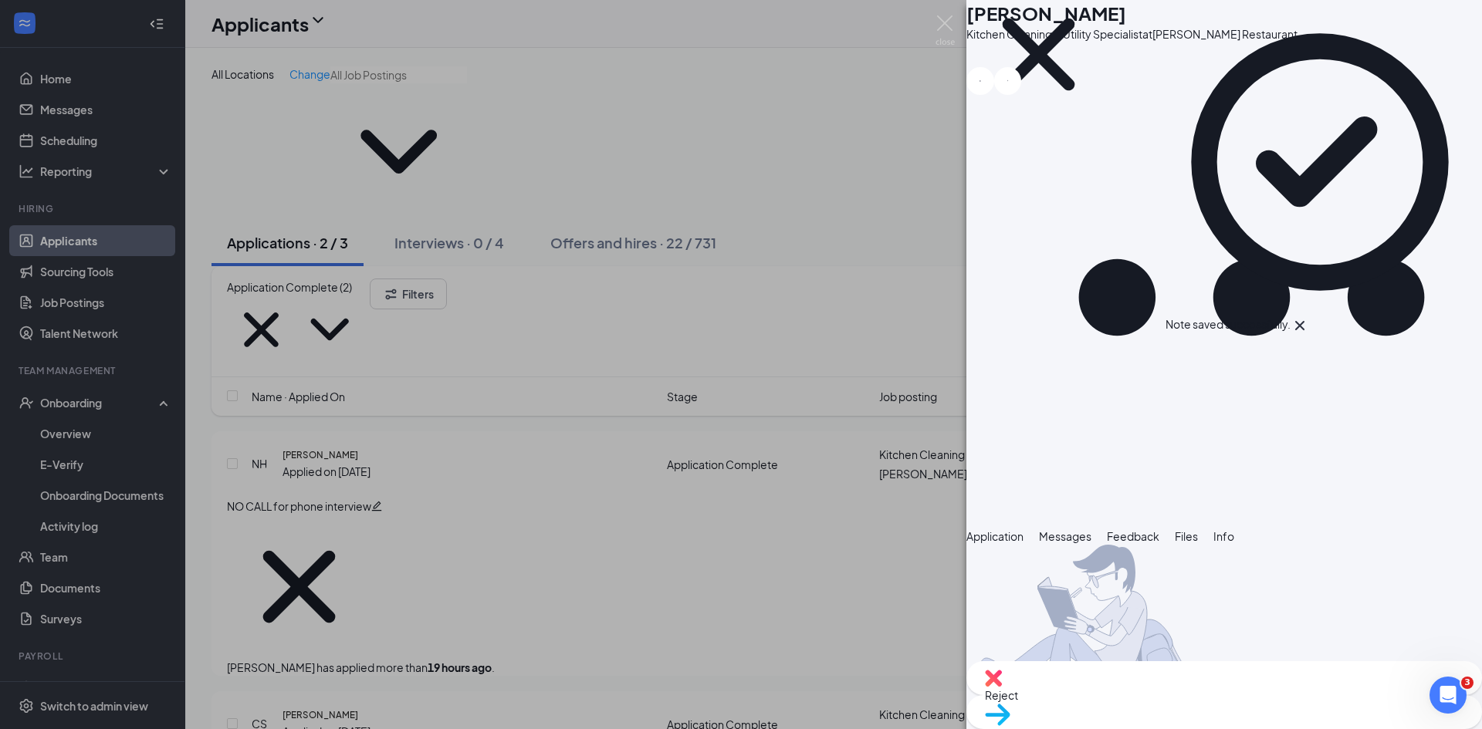
click at [1007, 529] on span "Application" at bounding box center [994, 536] width 57 height 14
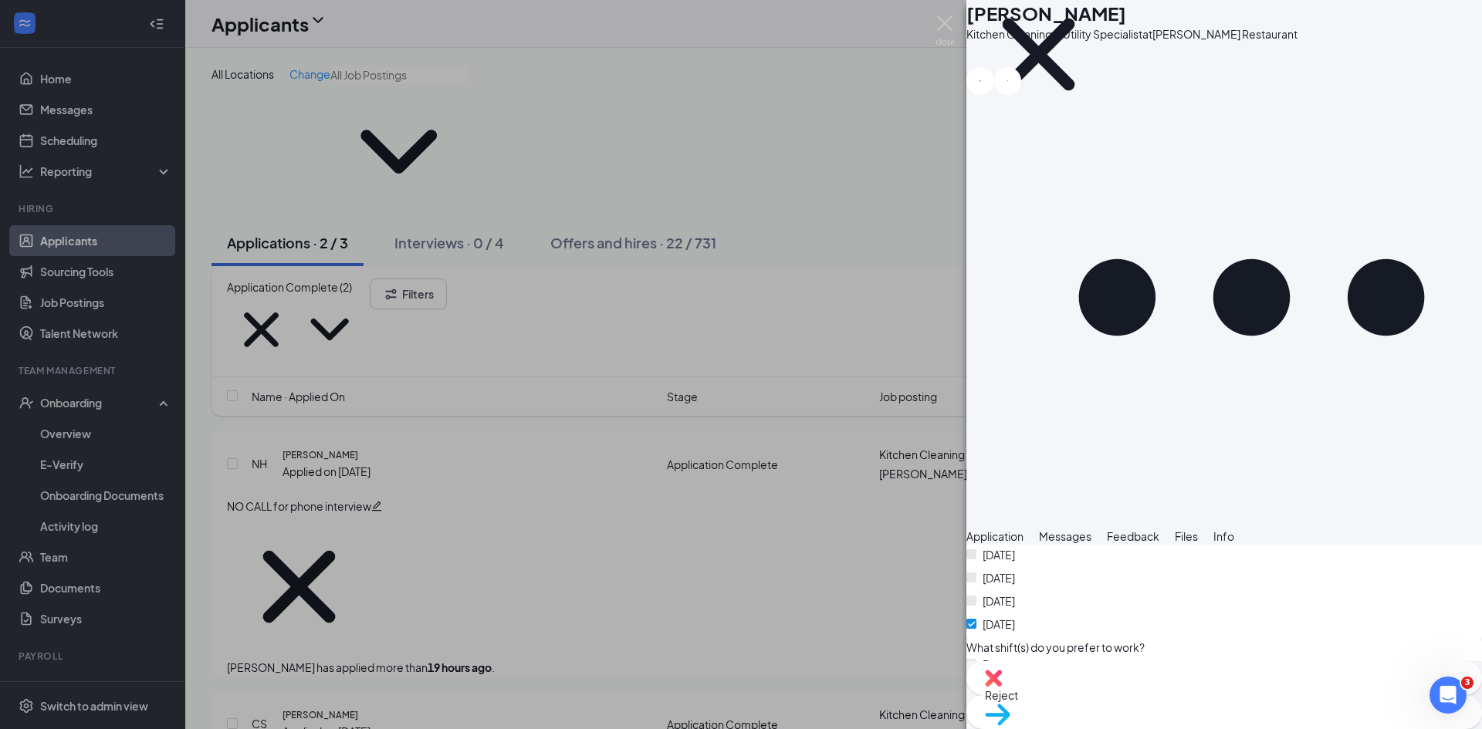
scroll to position [3010, 0]
click at [488, 387] on div "NH [PERSON_NAME] Kitchen Cleaning & Utility Specialist at [PERSON_NAME] Restaur…" at bounding box center [741, 364] width 1482 height 729
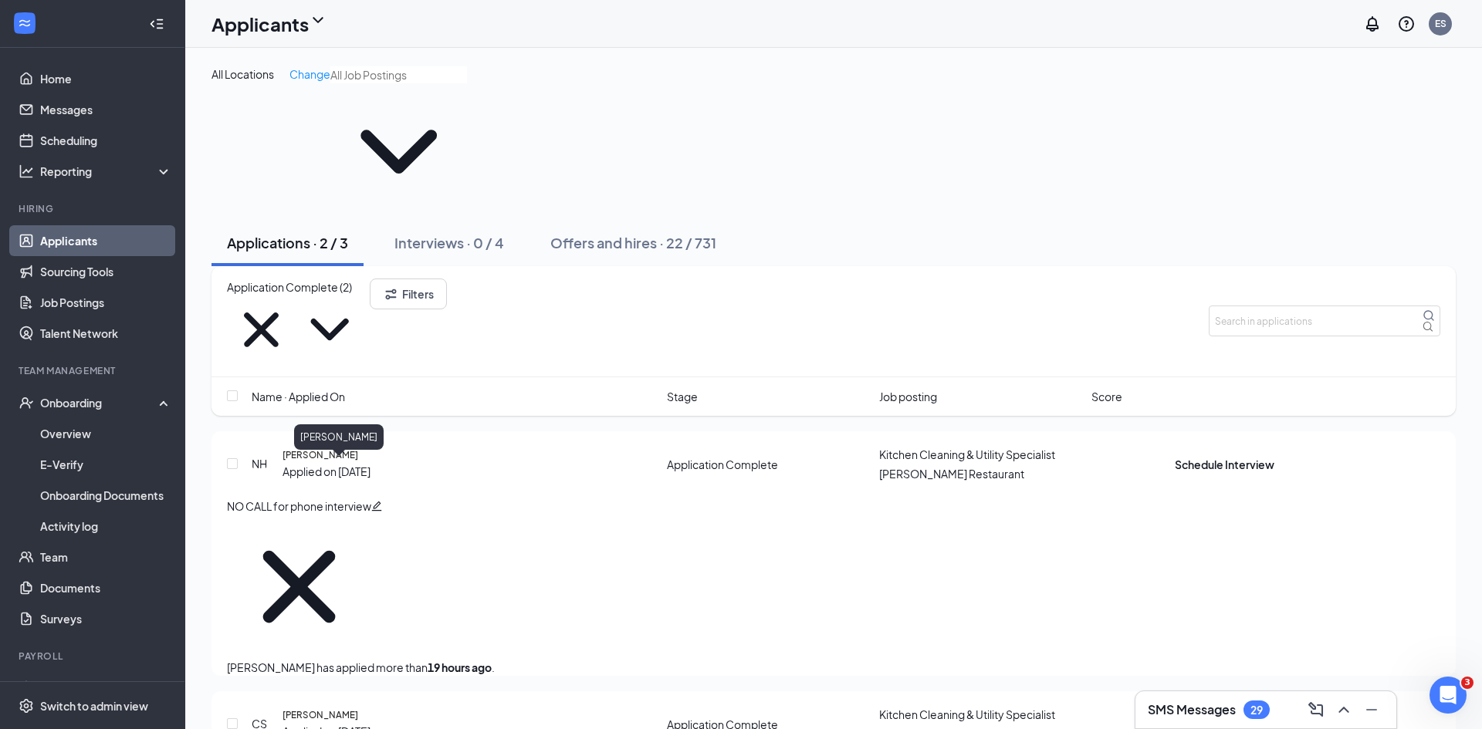
click at [336, 708] on h5 "[PERSON_NAME]" at bounding box center [320, 715] width 76 height 14
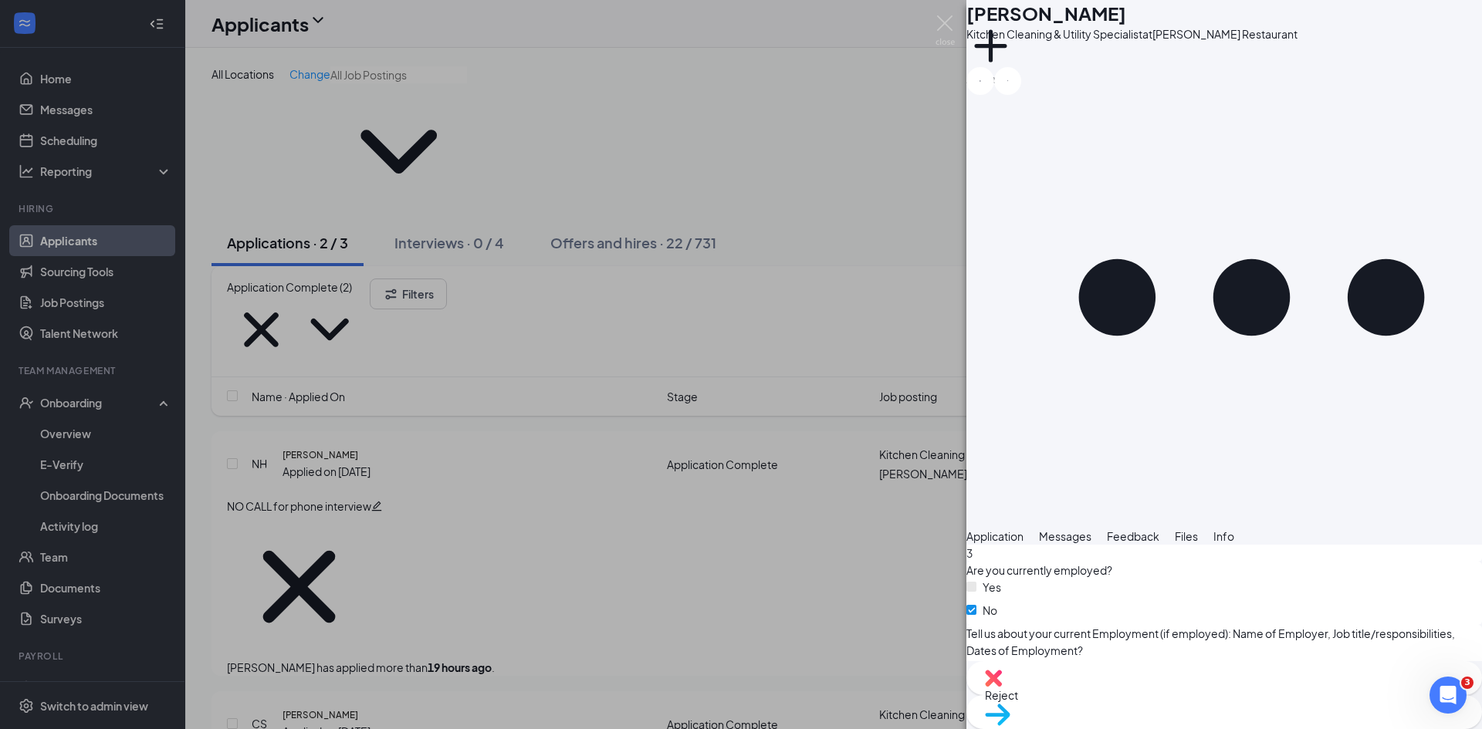
scroll to position [2998, 0]
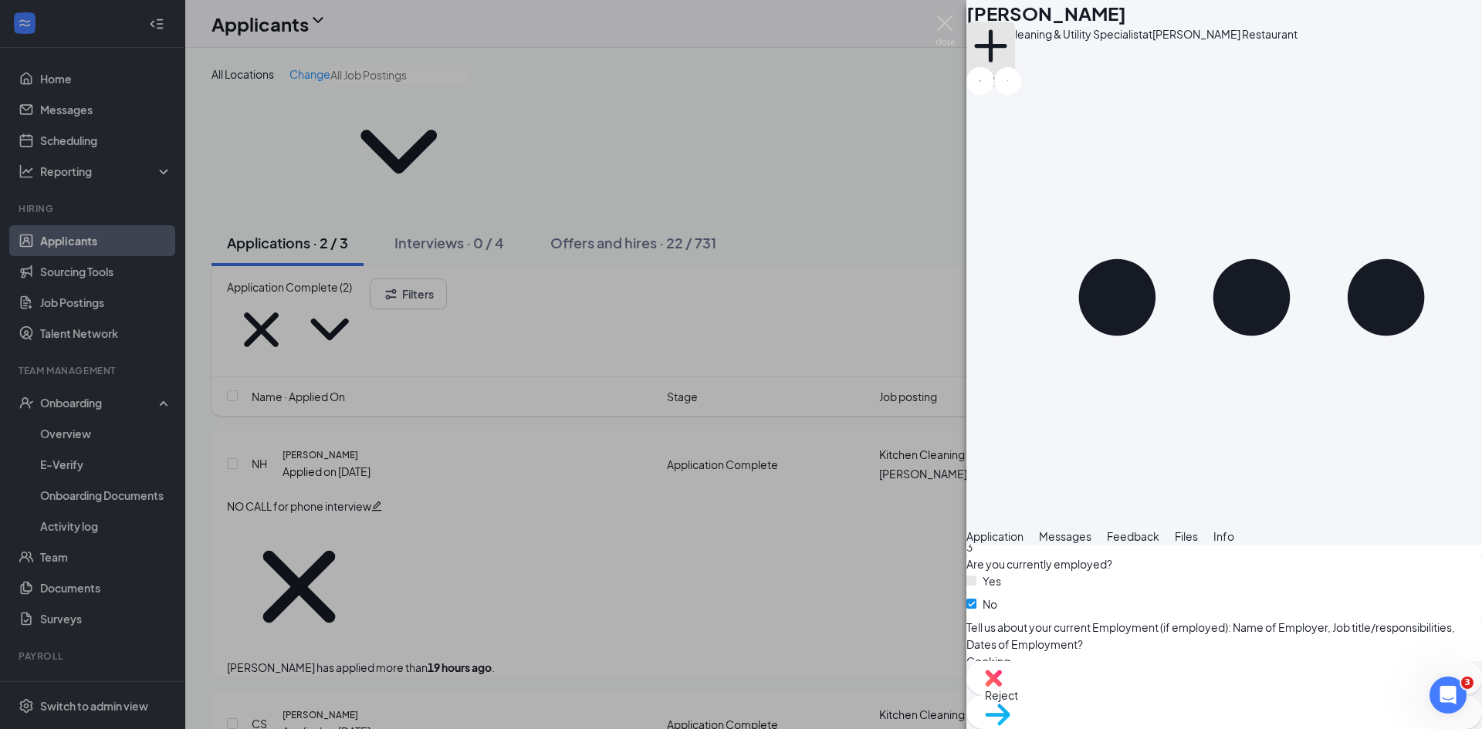
click at [1015, 66] on button "Add a tag" at bounding box center [990, 55] width 49 height 66
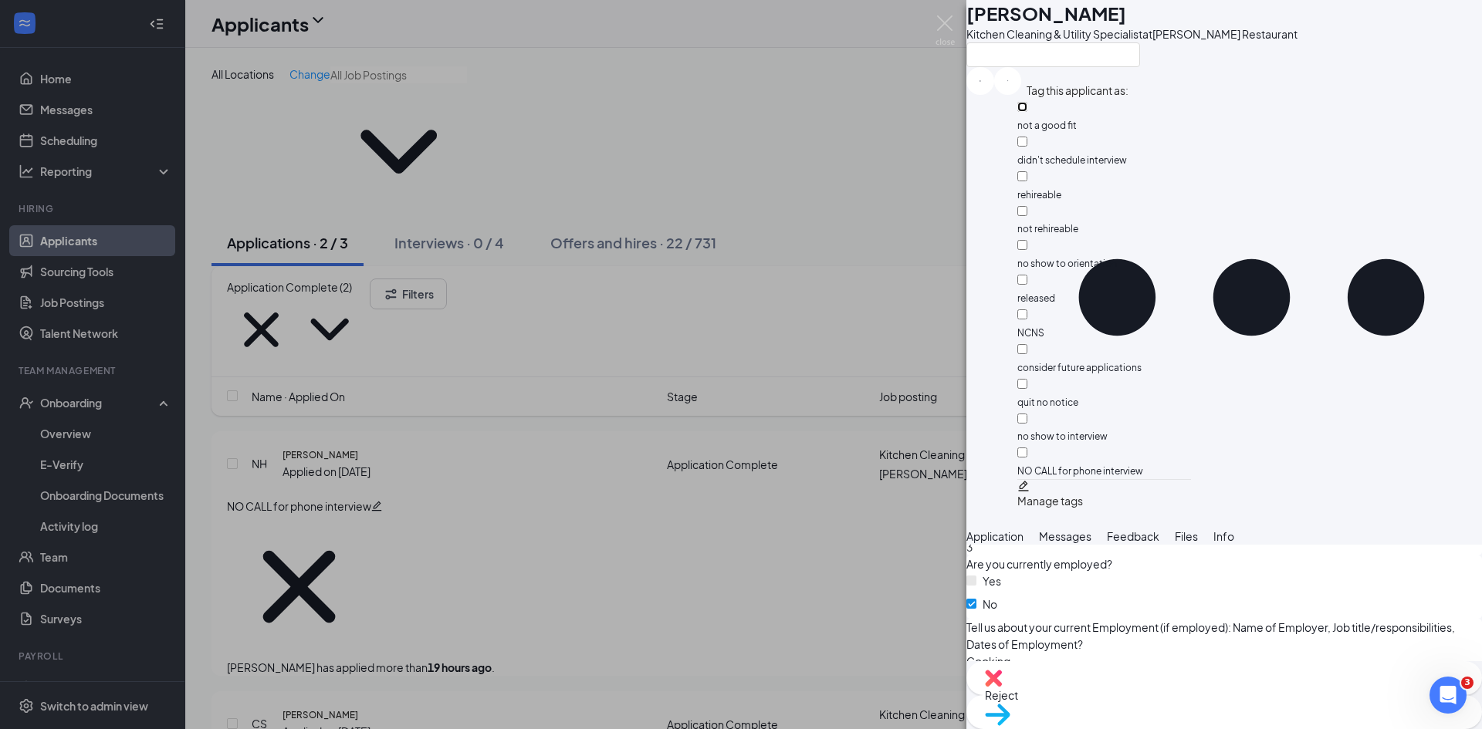
click at [1027, 112] on input "not a good fit" at bounding box center [1022, 107] width 10 height 10
checkbox input "true"
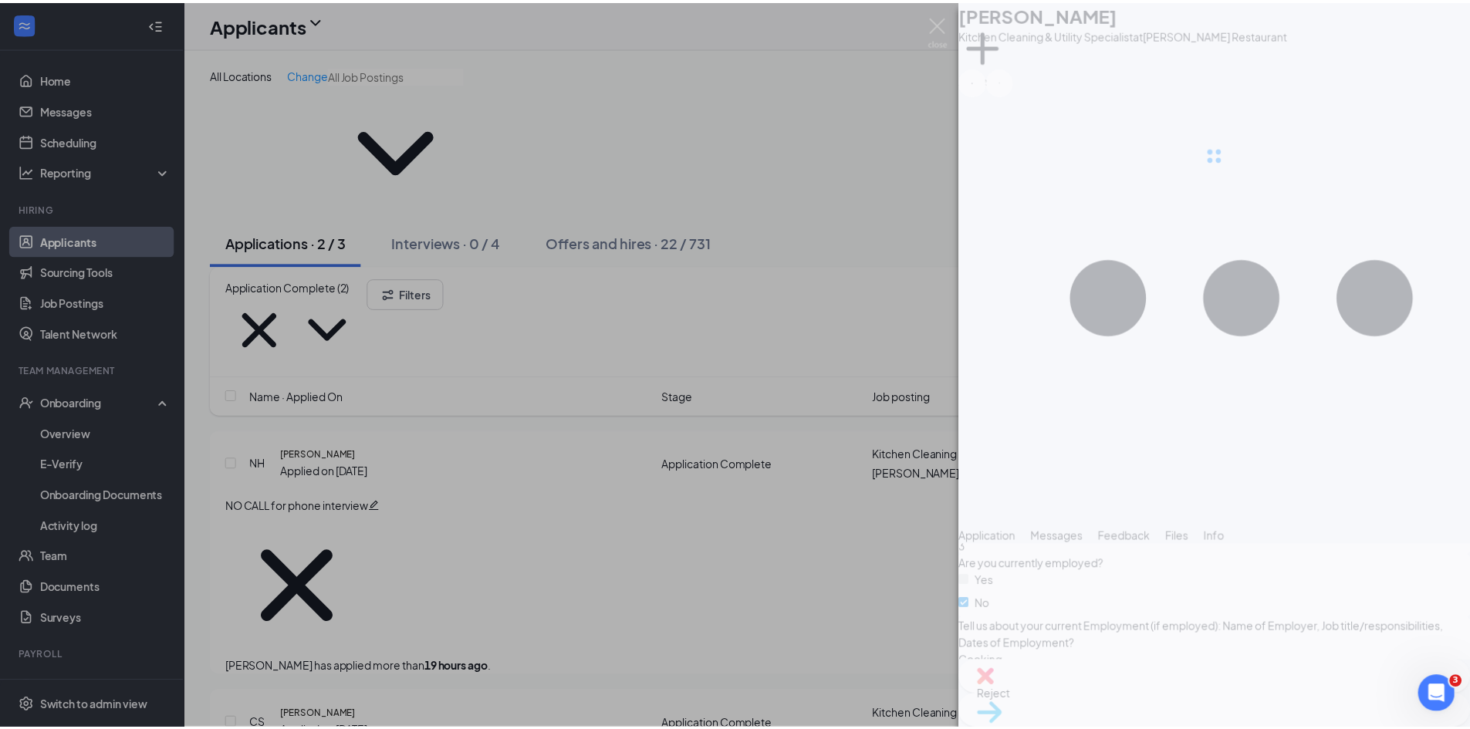
scroll to position [2992, 0]
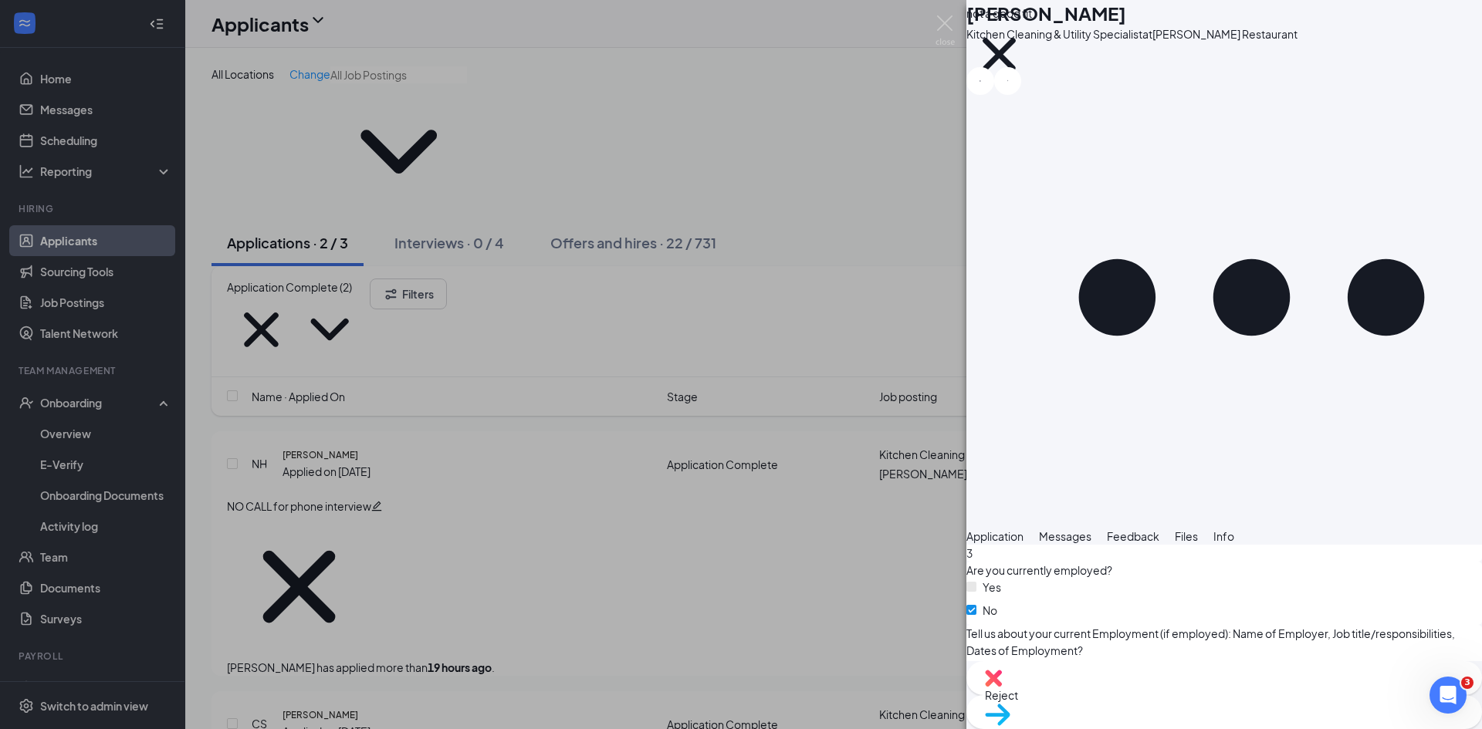
click at [486, 540] on div "CS [PERSON_NAME] Kitchen Cleaning & Utility Specialist at [PERSON_NAME] Restaur…" at bounding box center [741, 364] width 1482 height 729
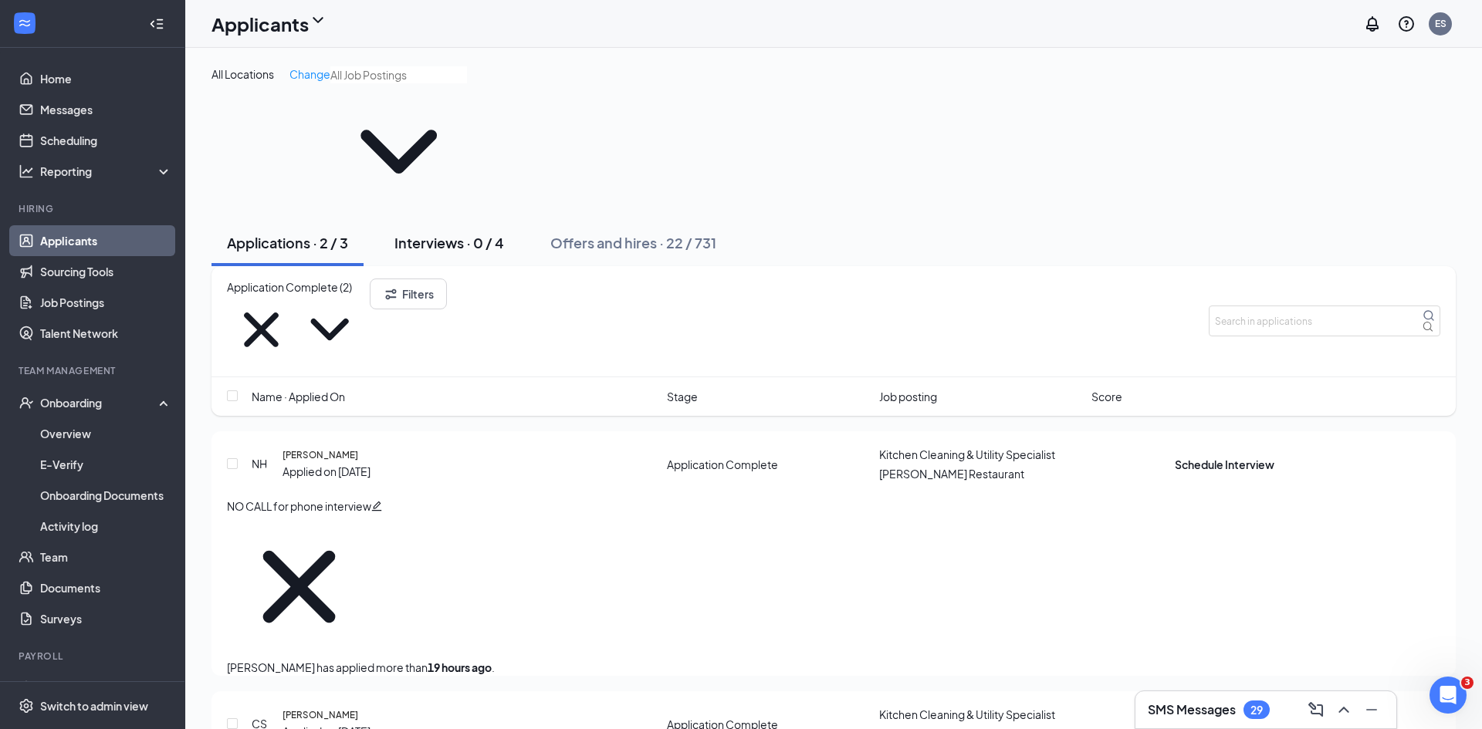
click at [445, 233] on div "Interviews · 0 / 4" at bounding box center [449, 242] width 110 height 19
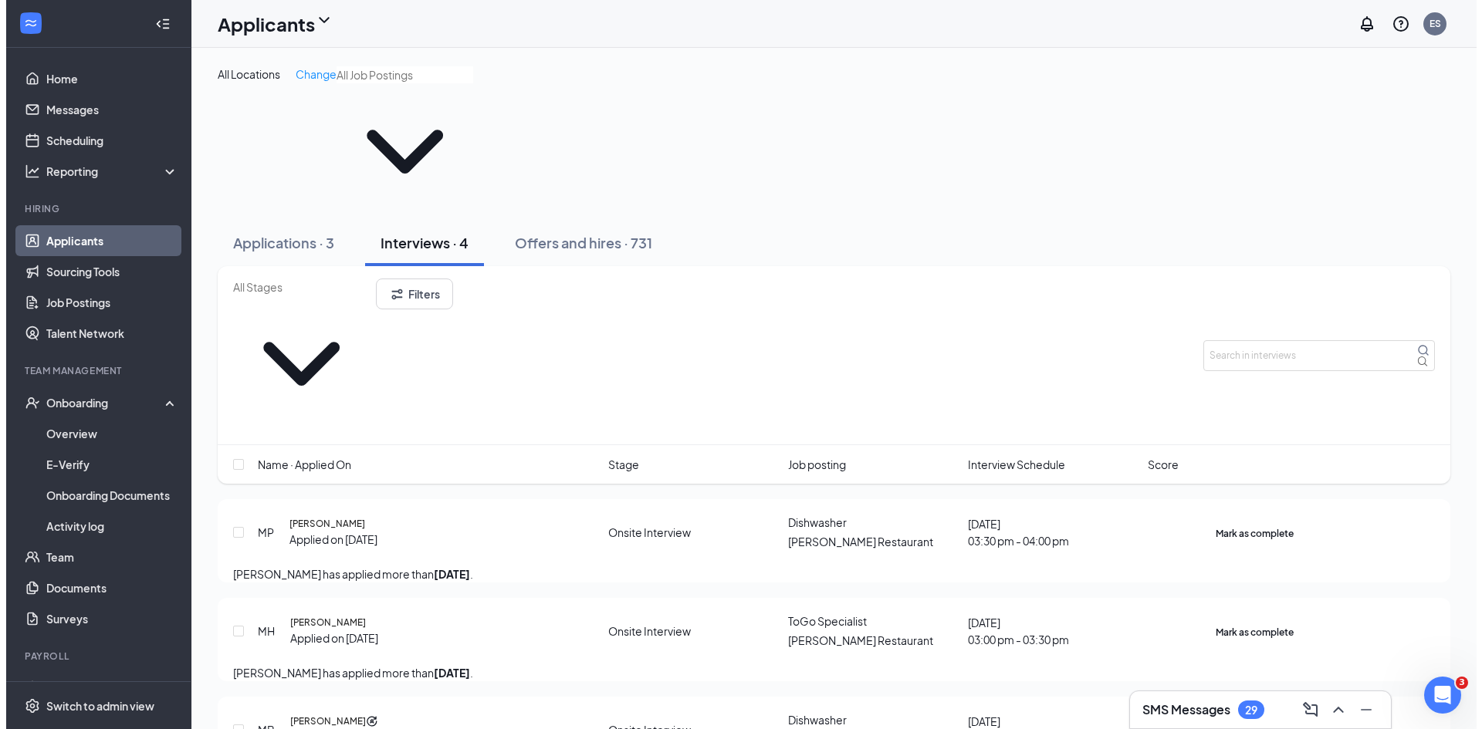
scroll to position [57, 0]
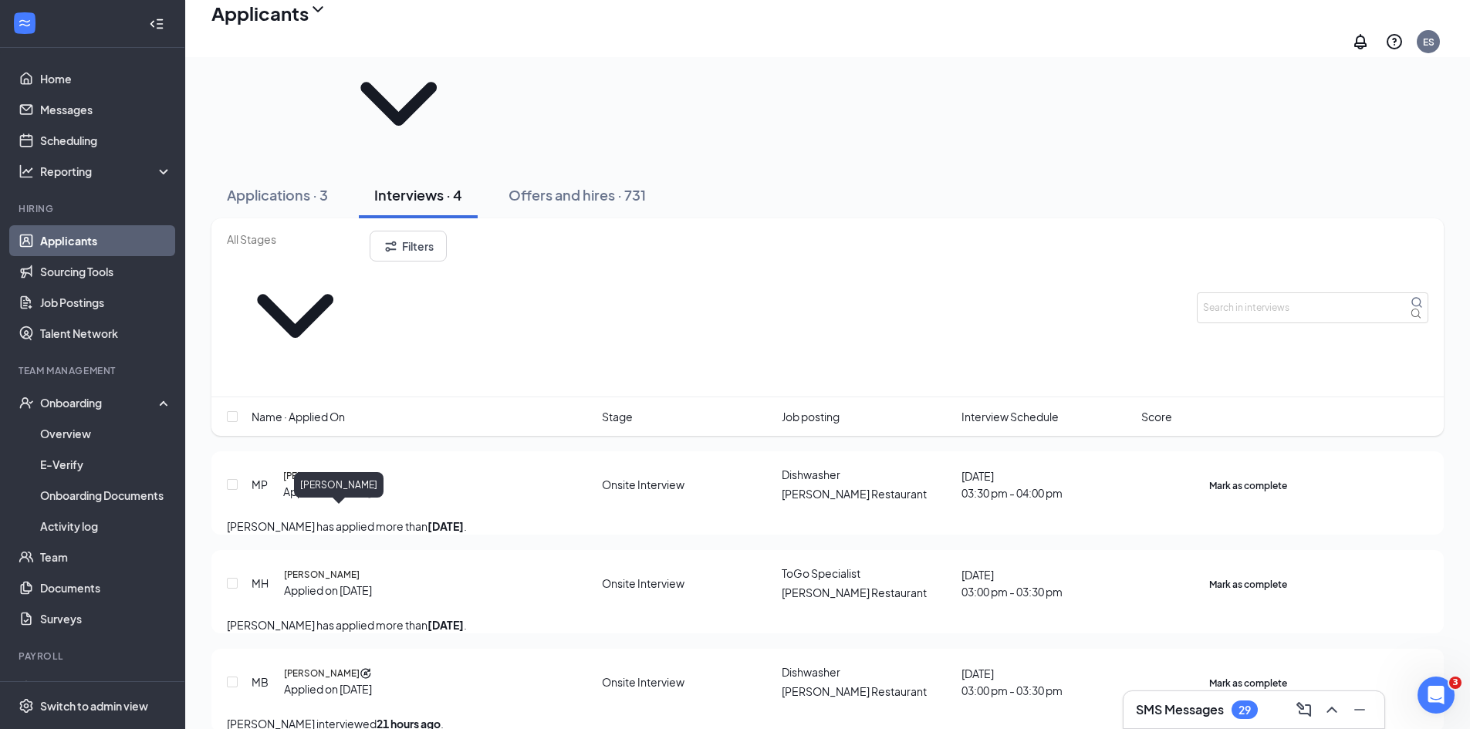
click at [323, 667] on h5 "[PERSON_NAME]" at bounding box center [322, 674] width 76 height 14
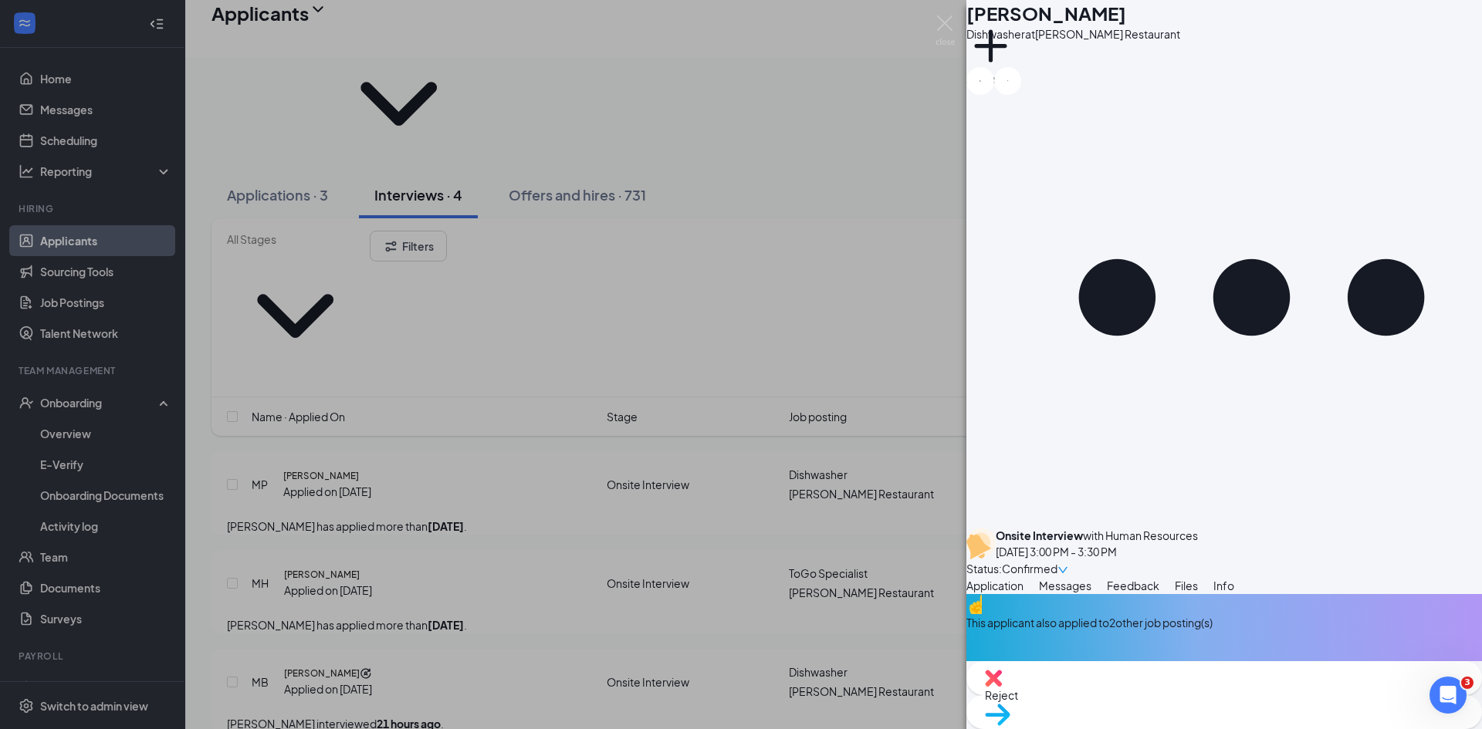
click at [1159, 579] on span "Feedback" at bounding box center [1133, 586] width 52 height 14
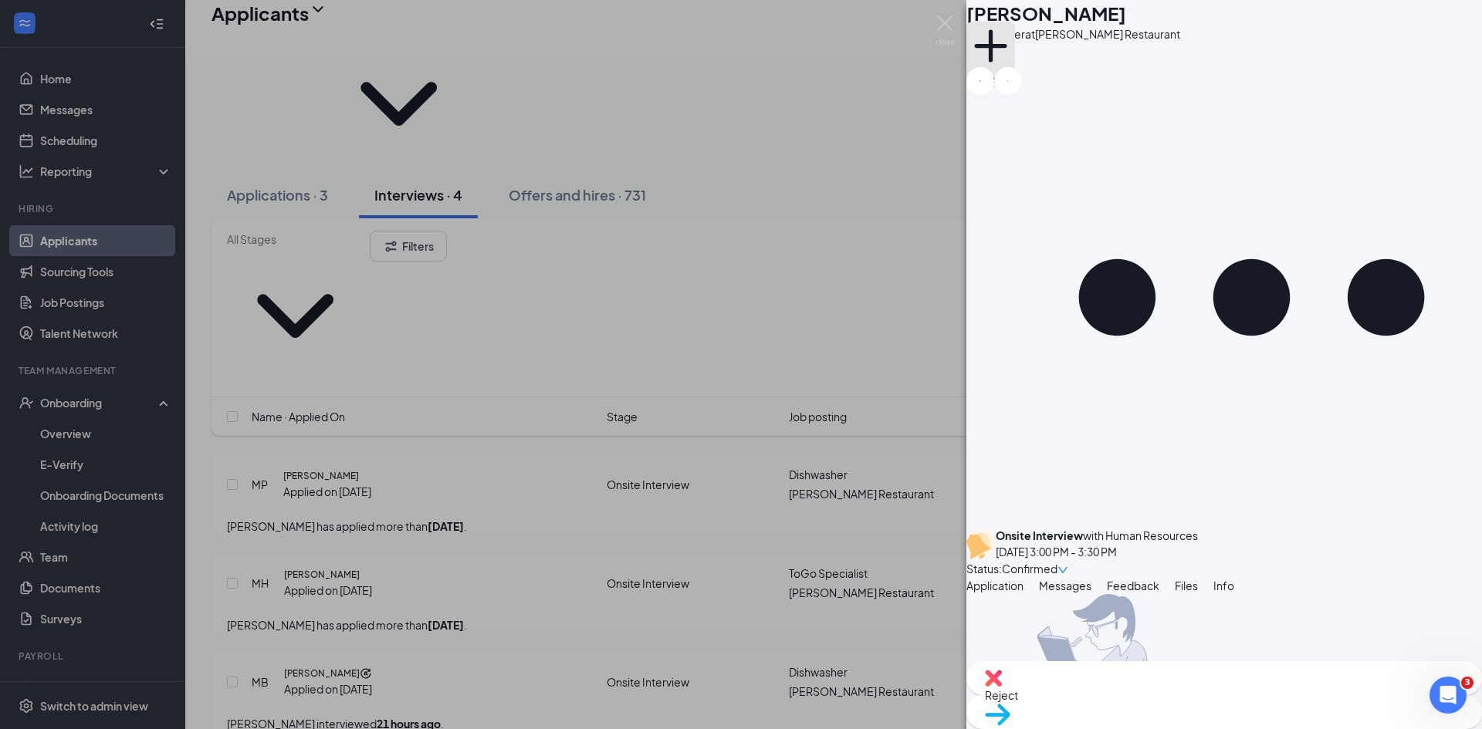
click at [1015, 63] on button "Add a tag" at bounding box center [990, 55] width 49 height 66
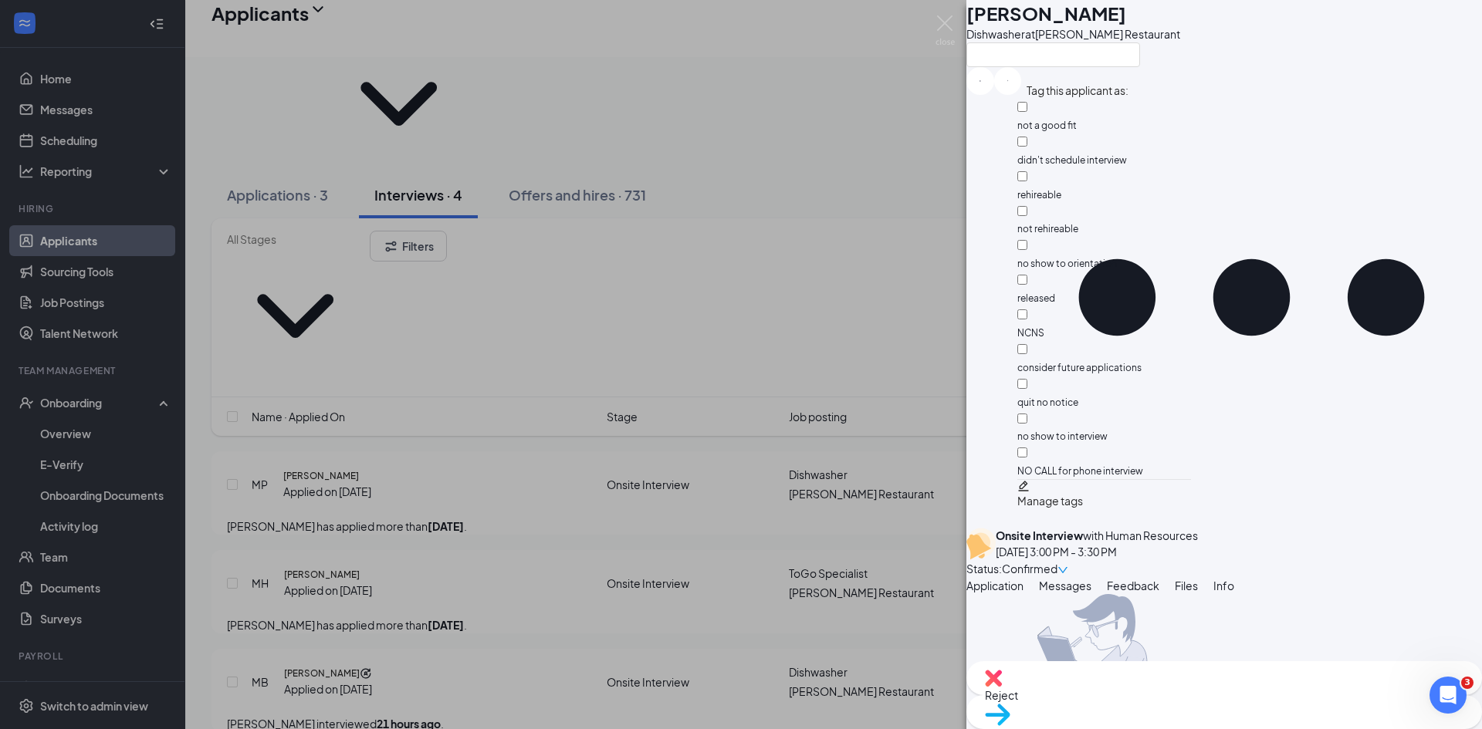
scroll to position [77, 0]
click at [1027, 414] on input "no show to interview" at bounding box center [1022, 419] width 10 height 10
checkbox input "true"
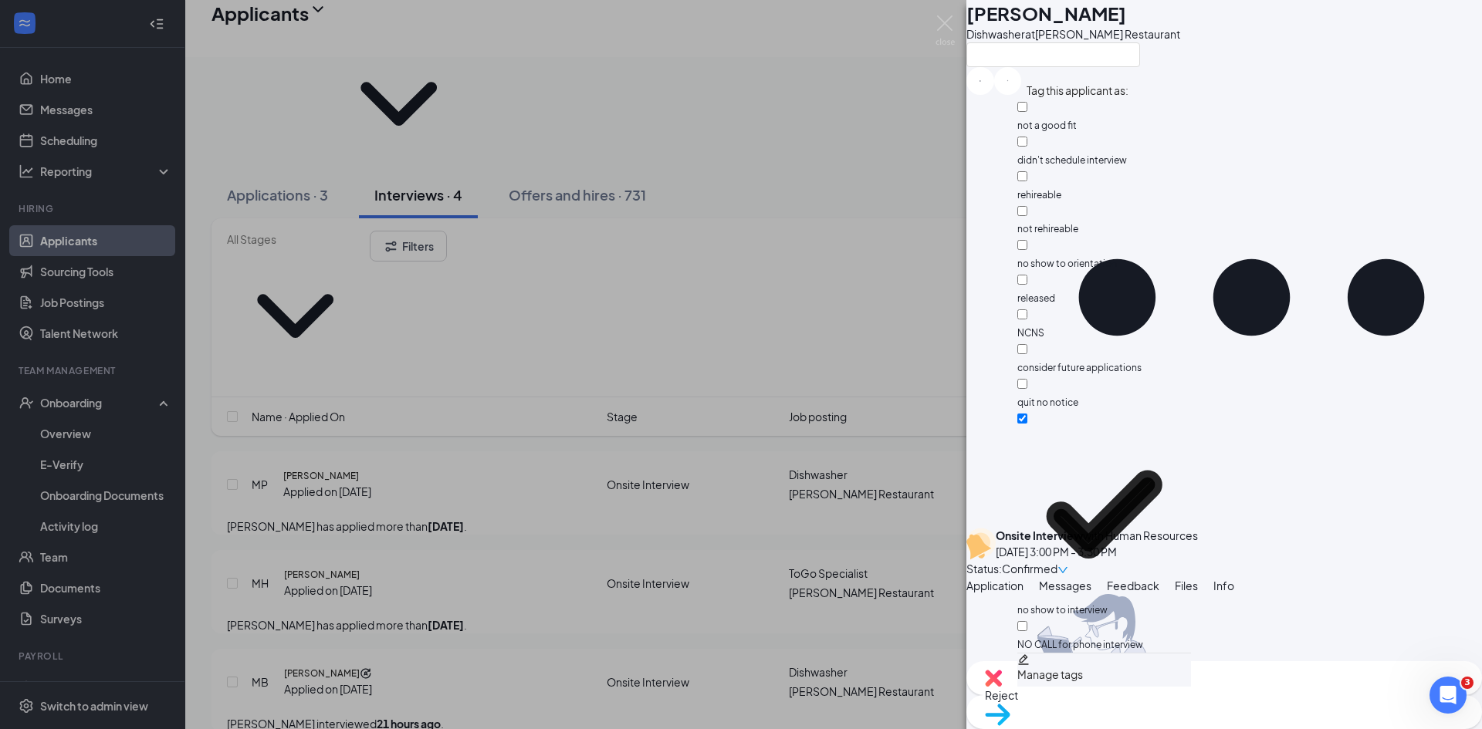
click at [1405, 594] on div at bounding box center [1224, 679] width 516 height 171
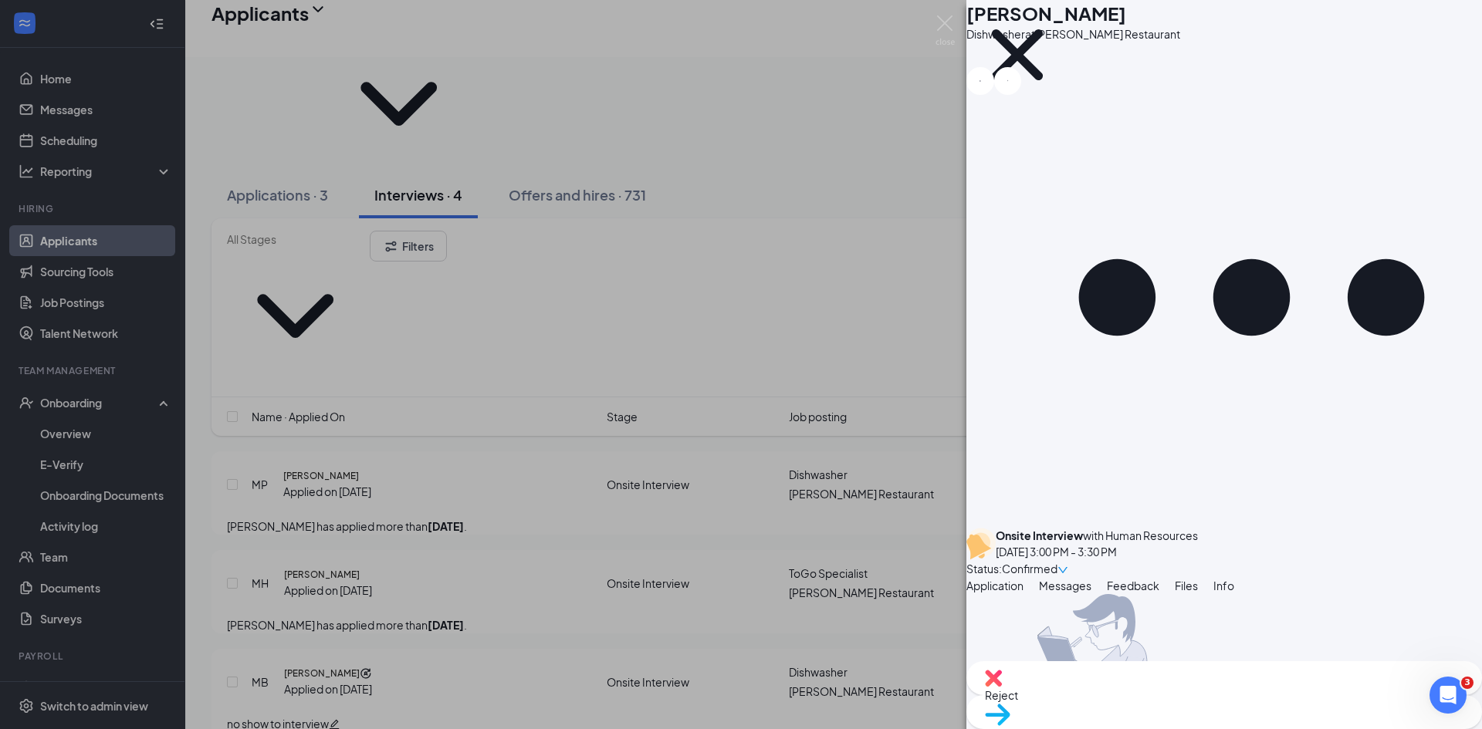
click at [1002, 687] on img at bounding box center [993, 678] width 17 height 17
checkbox input "true"
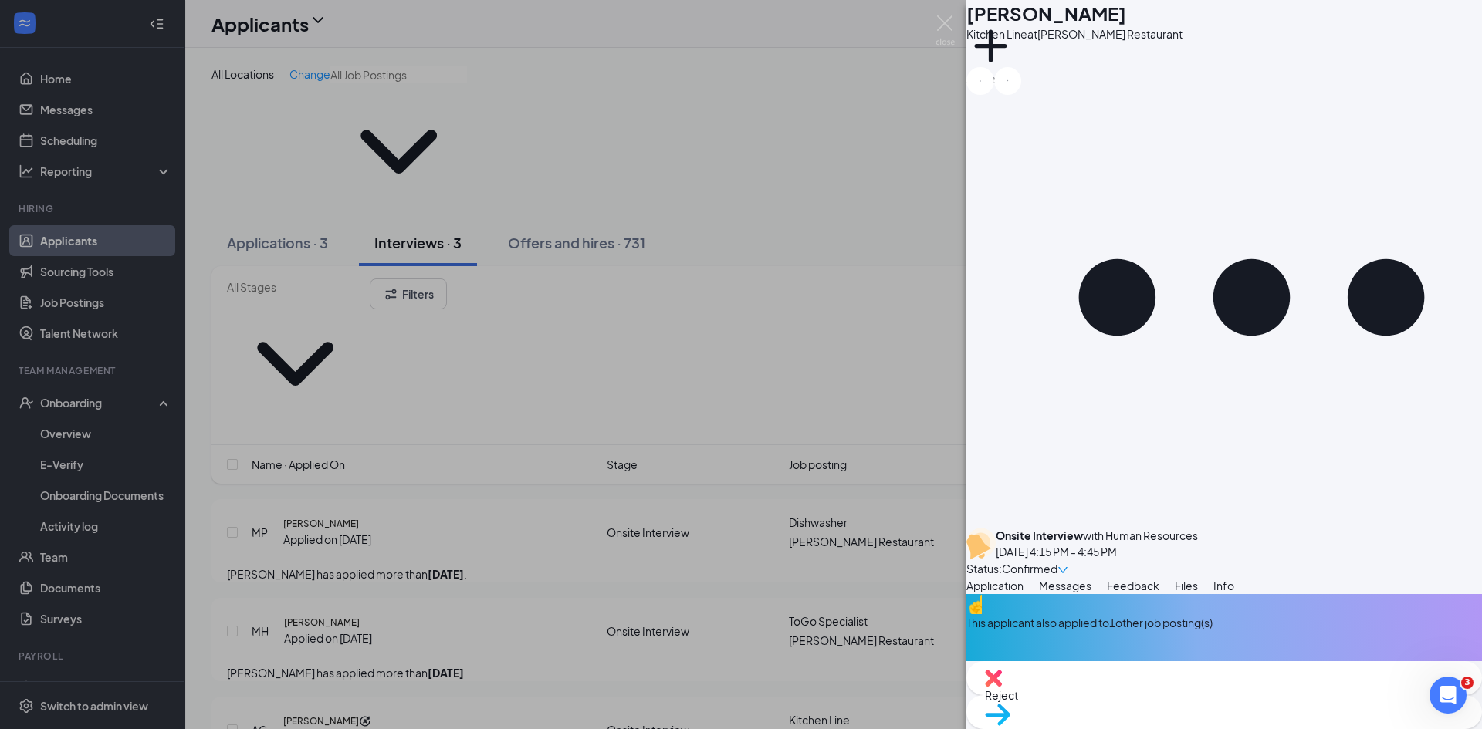
click at [769, 169] on div "AG [PERSON_NAME] Kitchen Line at [PERSON_NAME] Restaurant Add a tag Onsite Inte…" at bounding box center [741, 364] width 1482 height 729
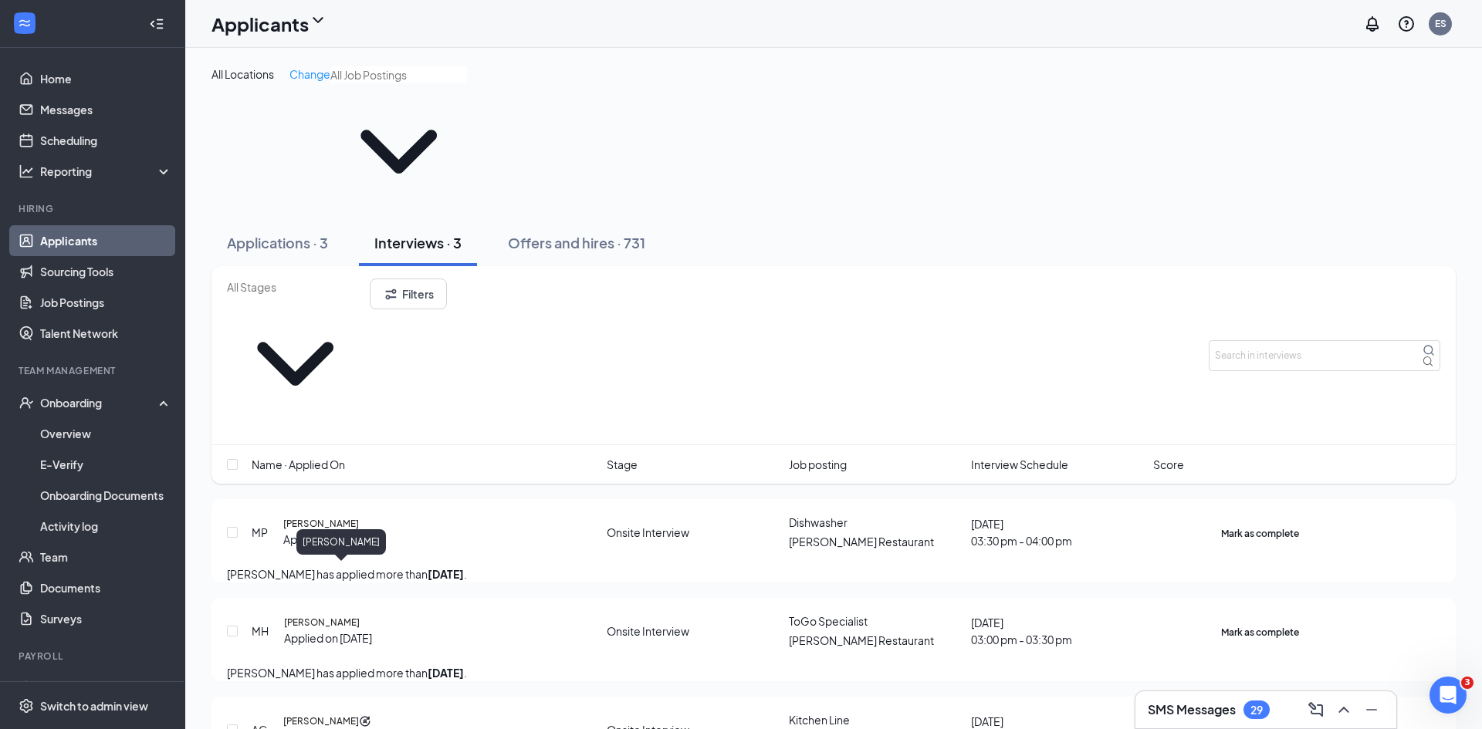
click at [351, 715] on h5 "[PERSON_NAME]" at bounding box center [321, 722] width 76 height 14
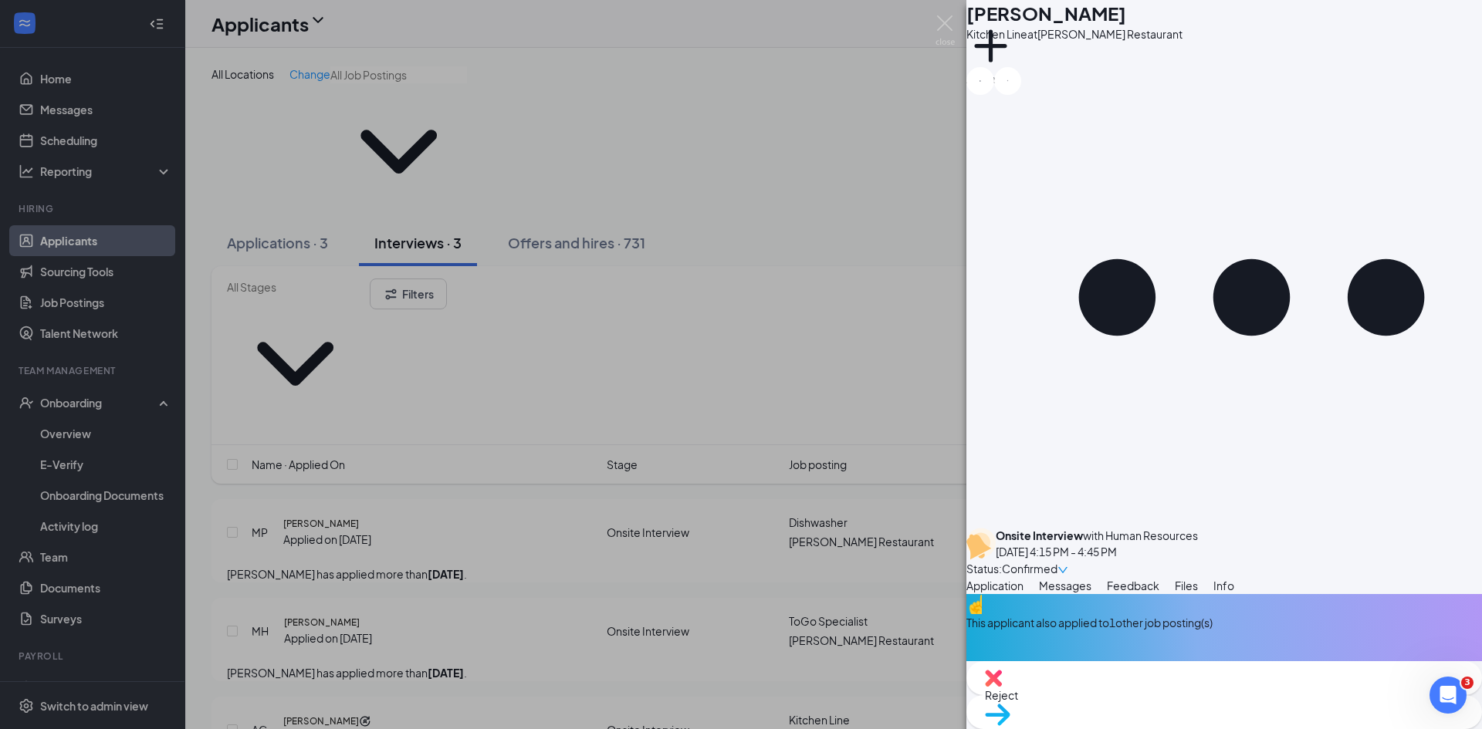
click at [1159, 579] on span "Feedback" at bounding box center [1133, 586] width 52 height 14
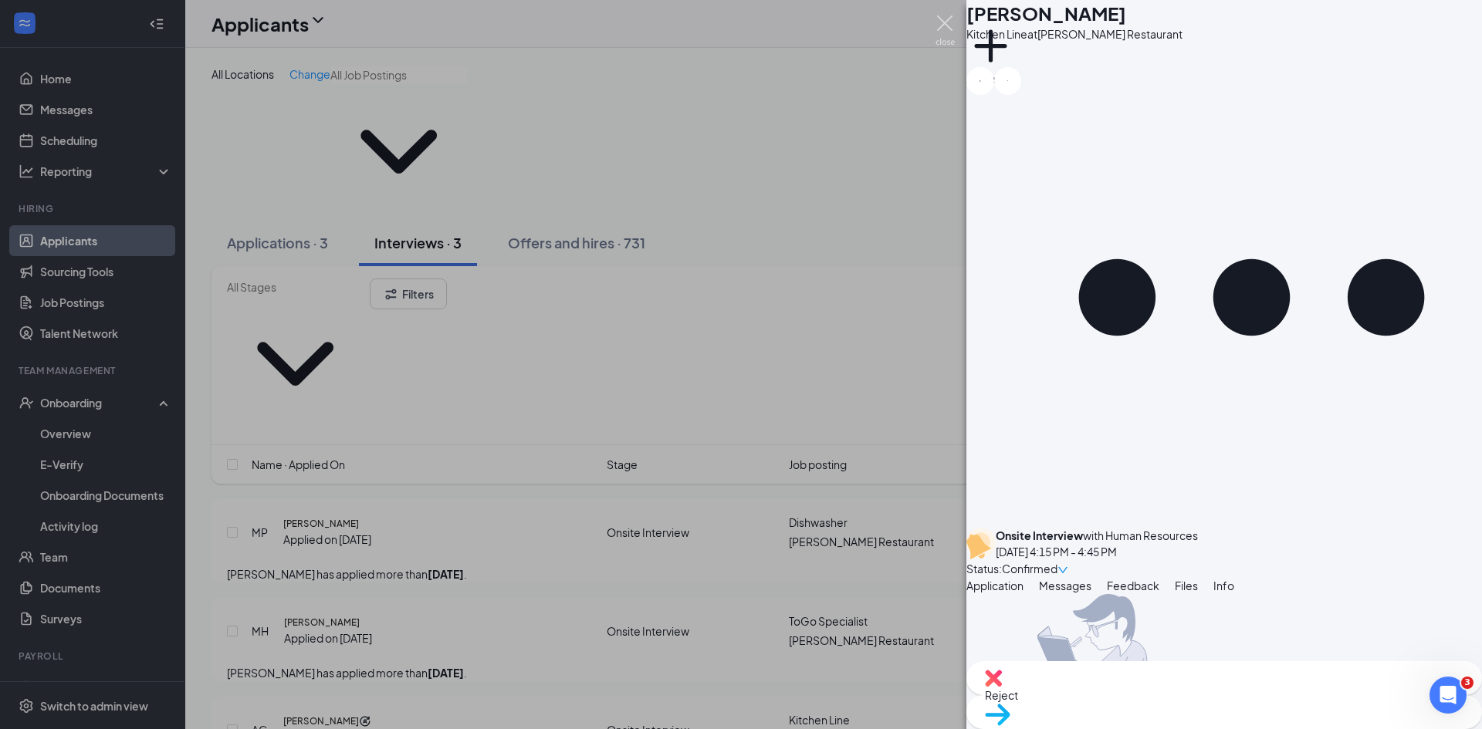
click at [949, 22] on img at bounding box center [944, 30] width 19 height 30
